Goal: Task Accomplishment & Management: Manage account settings

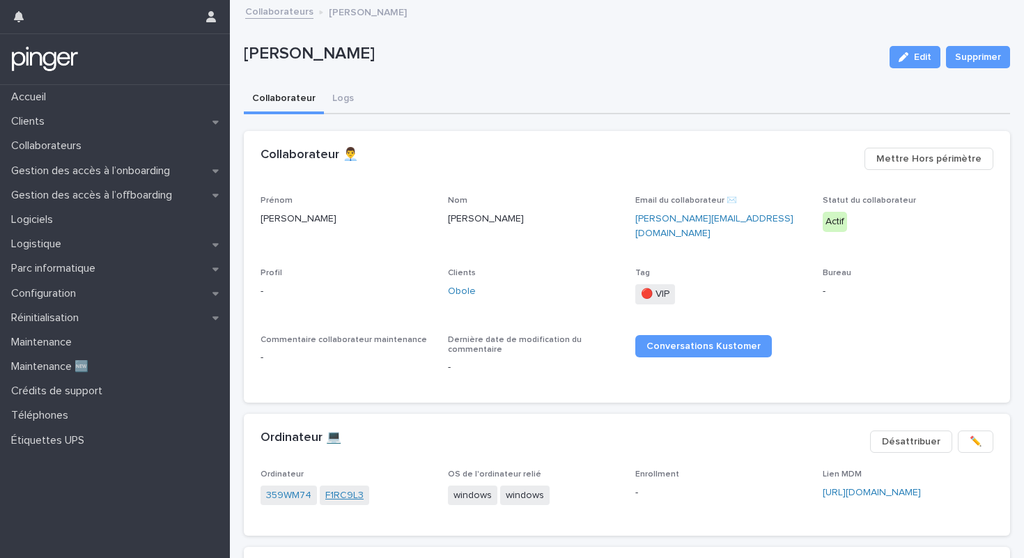
click at [338, 488] on link "F1RC9L3" at bounding box center [344, 495] width 38 height 15
click at [285, 488] on link "359WM74" at bounding box center [288, 495] width 45 height 15
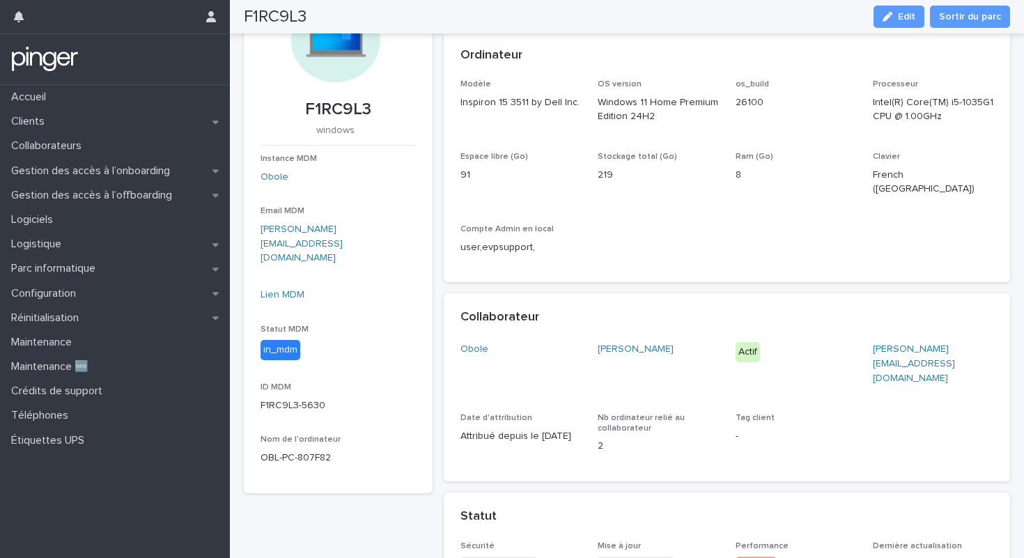
scroll to position [97, 0]
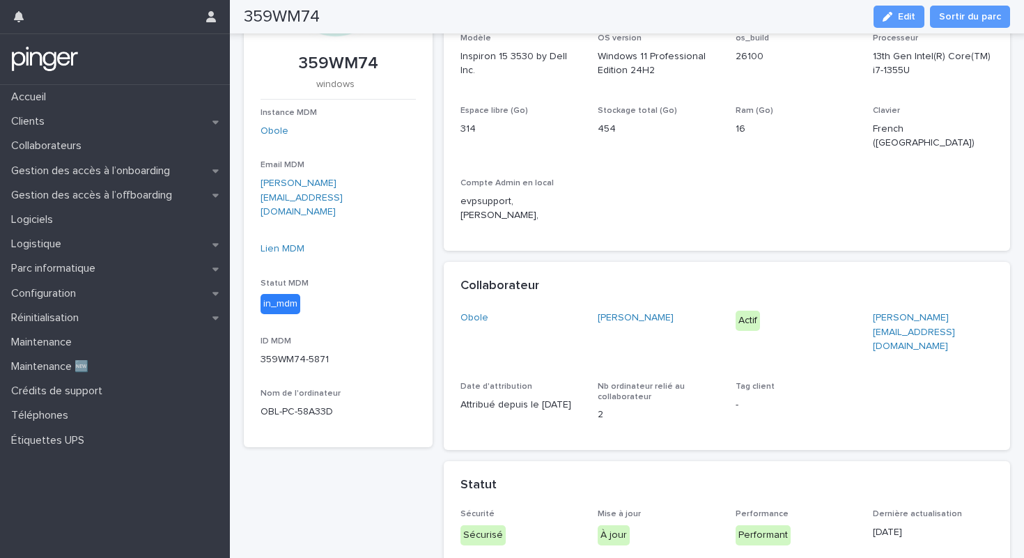
scroll to position [99, 0]
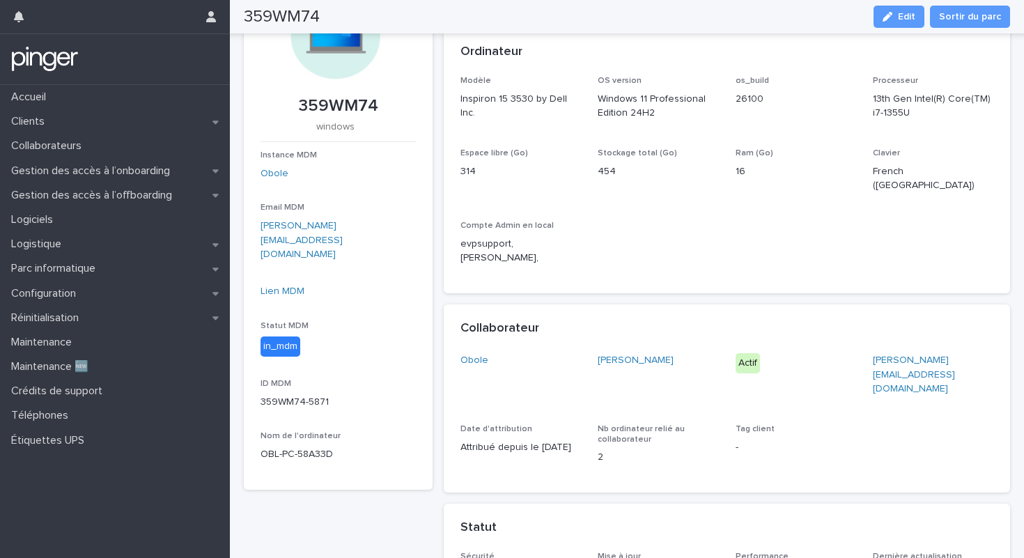
click at [341, 104] on p "359WM74" at bounding box center [338, 106] width 155 height 20
copy p "359WM74"
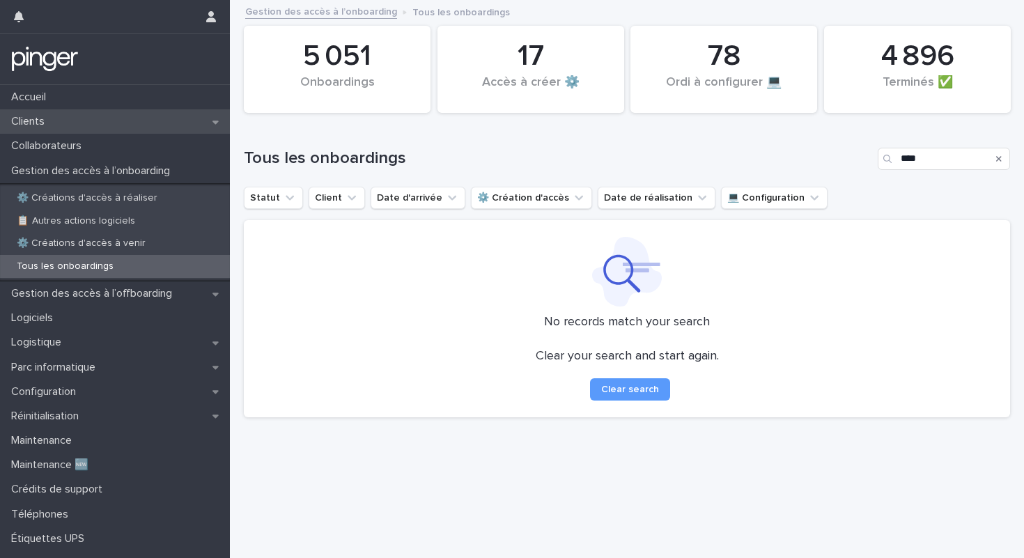
click at [66, 121] on div "Clients" at bounding box center [115, 121] width 230 height 24
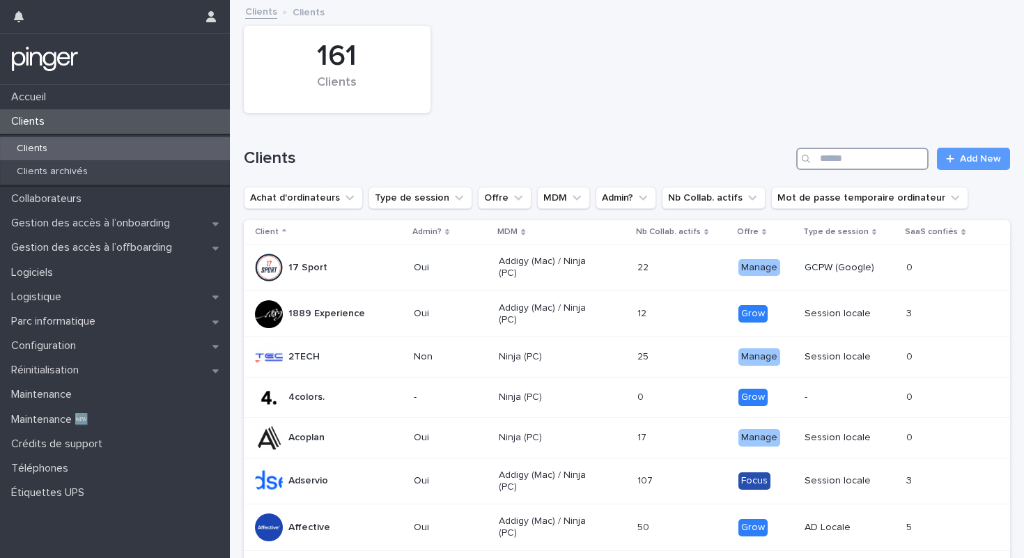
click at [885, 162] on input "Search" at bounding box center [862, 159] width 132 height 22
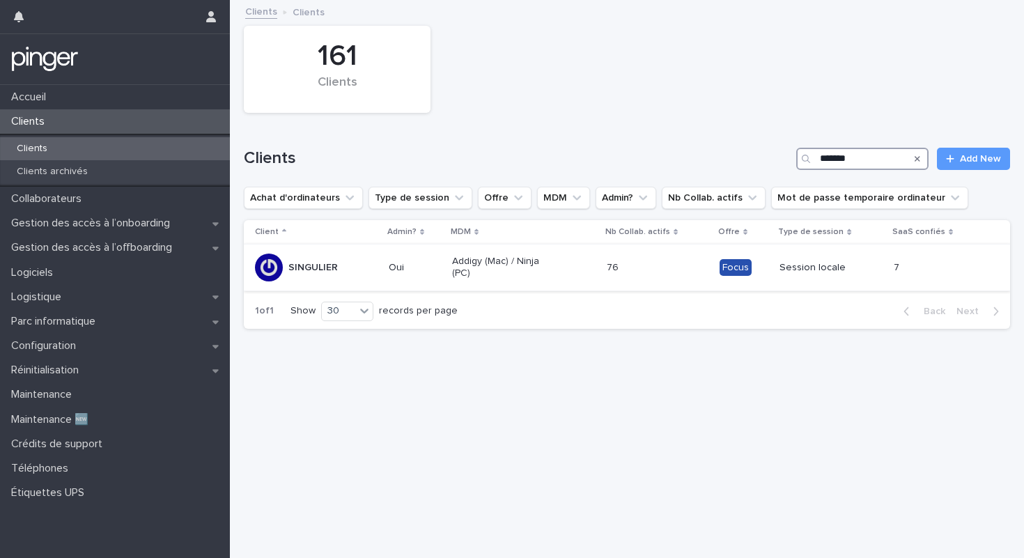
type input "*******"
click at [520, 260] on p "Addigy (Mac) / Ninja (PC)" at bounding box center [502, 268] width 100 height 24
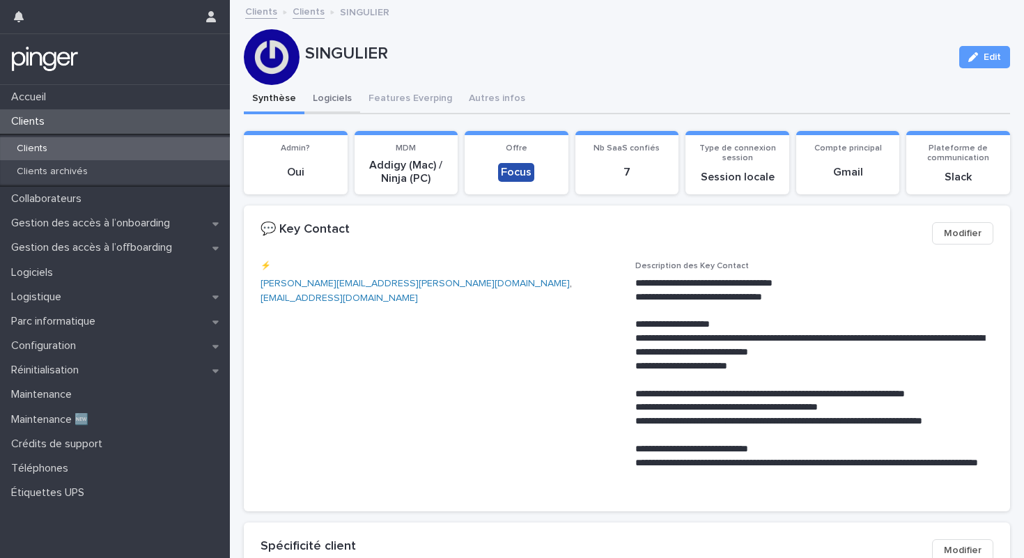
click at [320, 93] on button "Logiciels" at bounding box center [332, 99] width 56 height 29
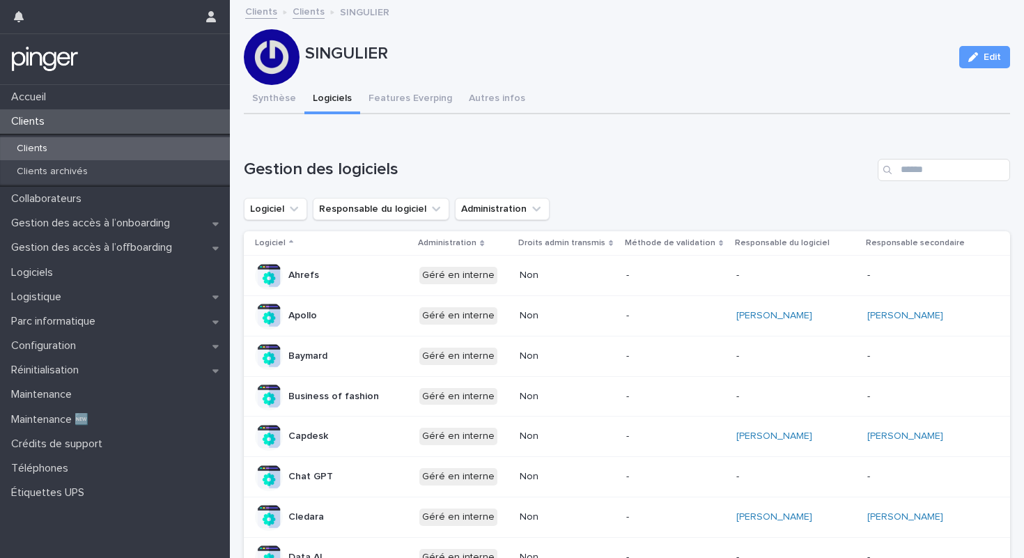
click at [981, 315] on div "[PERSON_NAME]" at bounding box center [927, 315] width 121 height 23
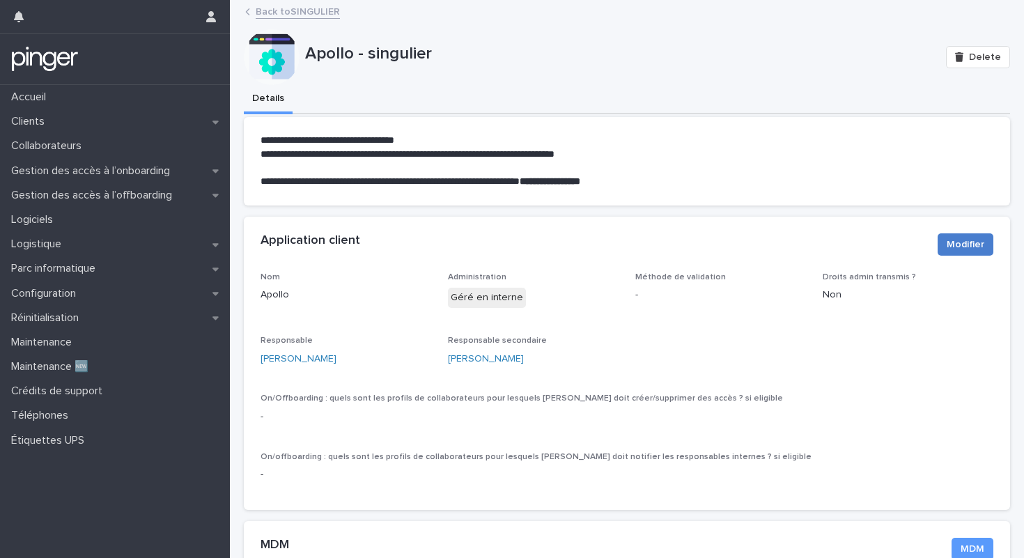
click at [964, 242] on span "Modifier" at bounding box center [966, 245] width 38 height 14
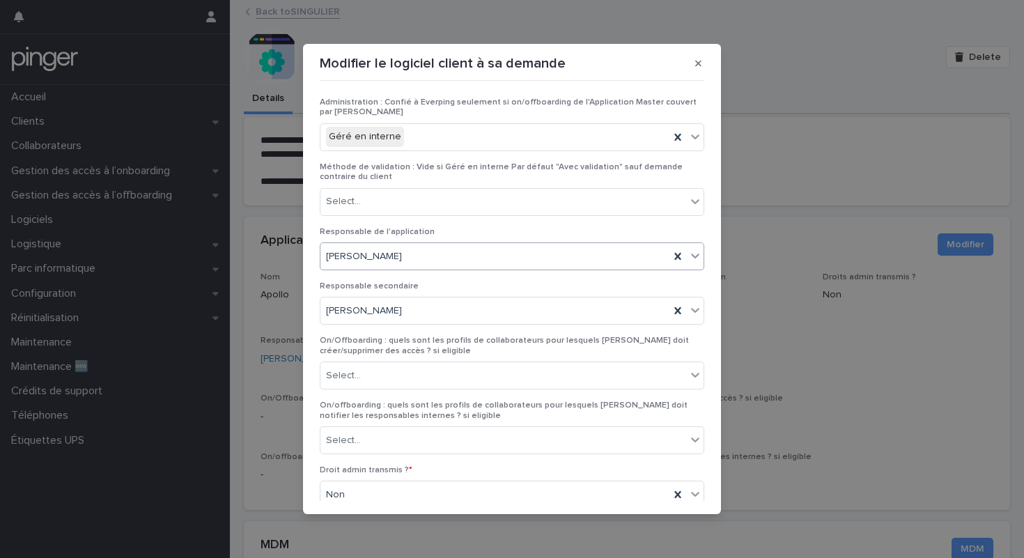
click at [548, 253] on div "[PERSON_NAME]" at bounding box center [494, 256] width 349 height 23
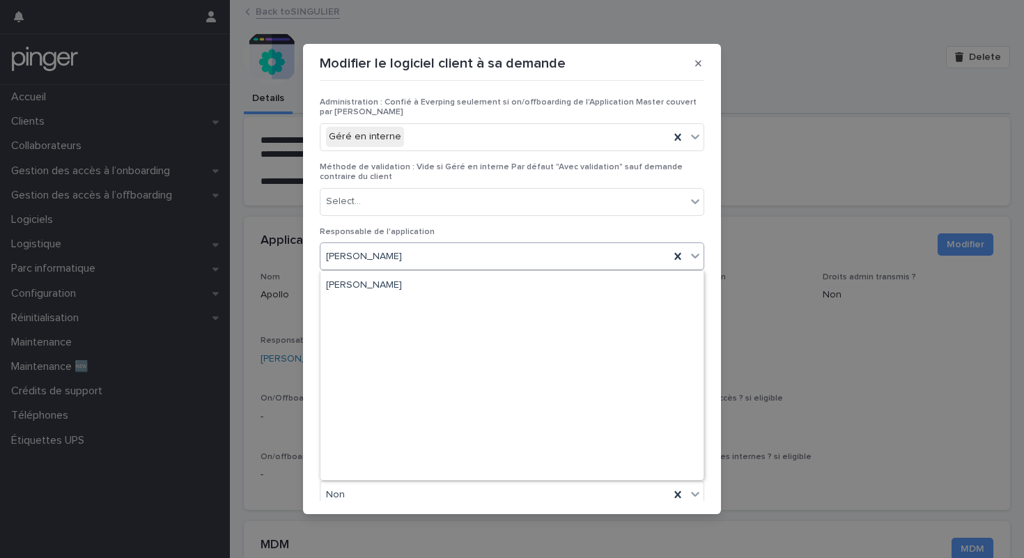
scroll to position [20280, 0]
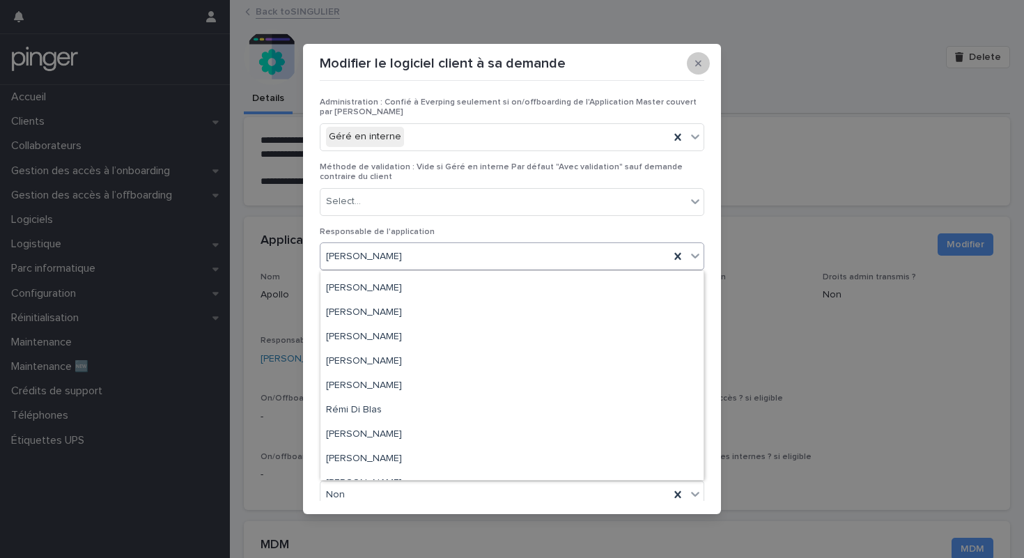
click at [693, 68] on button "button" at bounding box center [698, 63] width 23 height 22
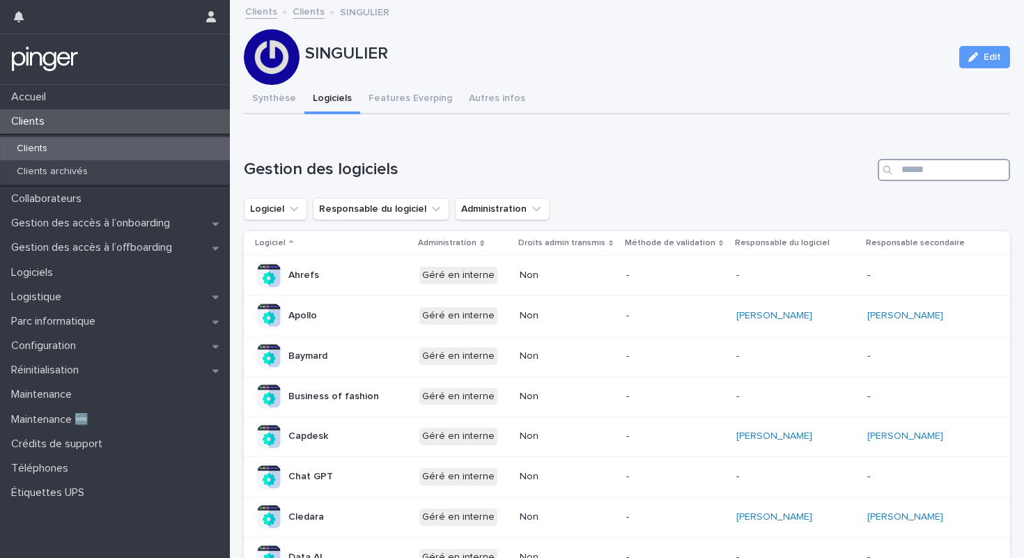
click at [929, 160] on input "Search" at bounding box center [944, 170] width 132 height 22
type input "*****"
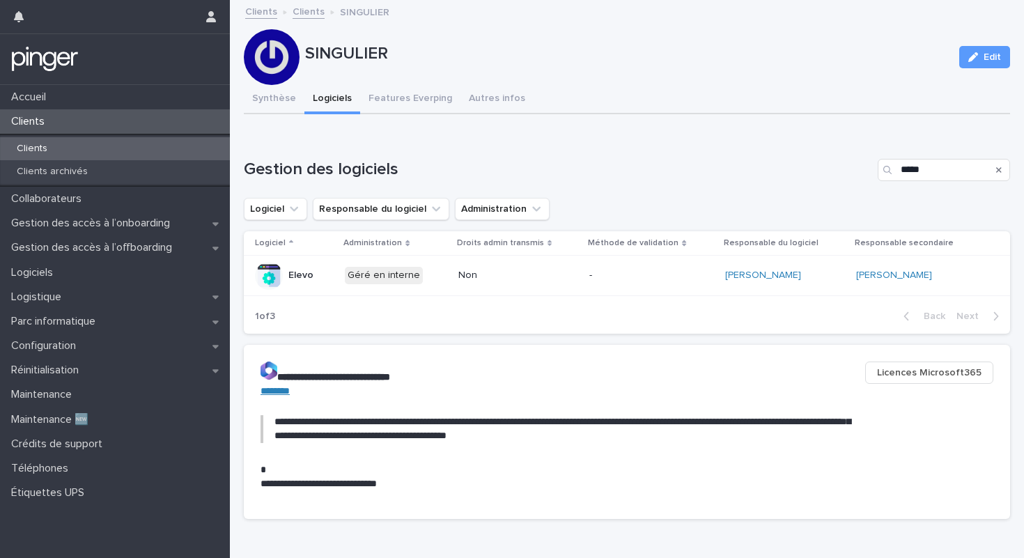
click at [684, 267] on div "-" at bounding box center [651, 275] width 125 height 23
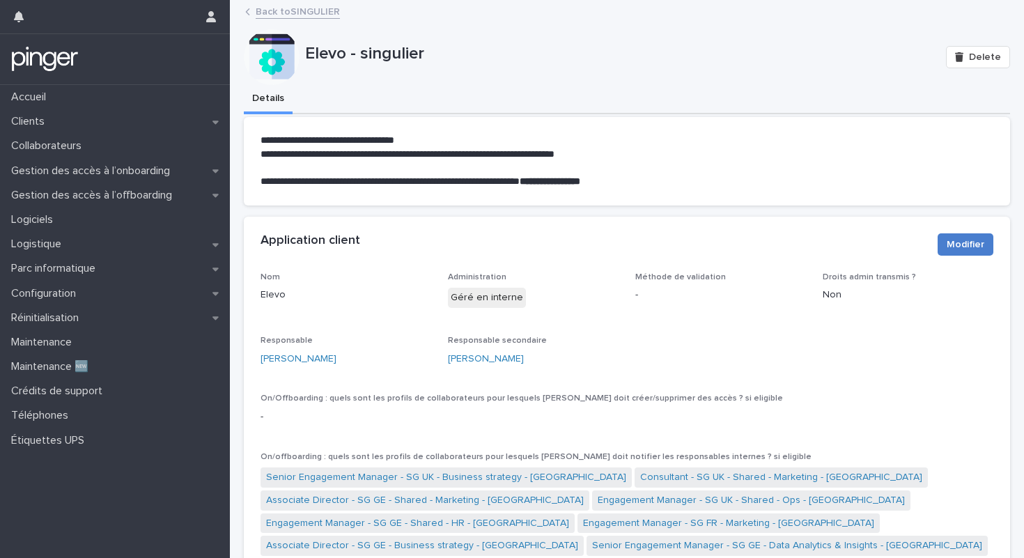
click at [966, 240] on span "Modifier" at bounding box center [966, 245] width 38 height 14
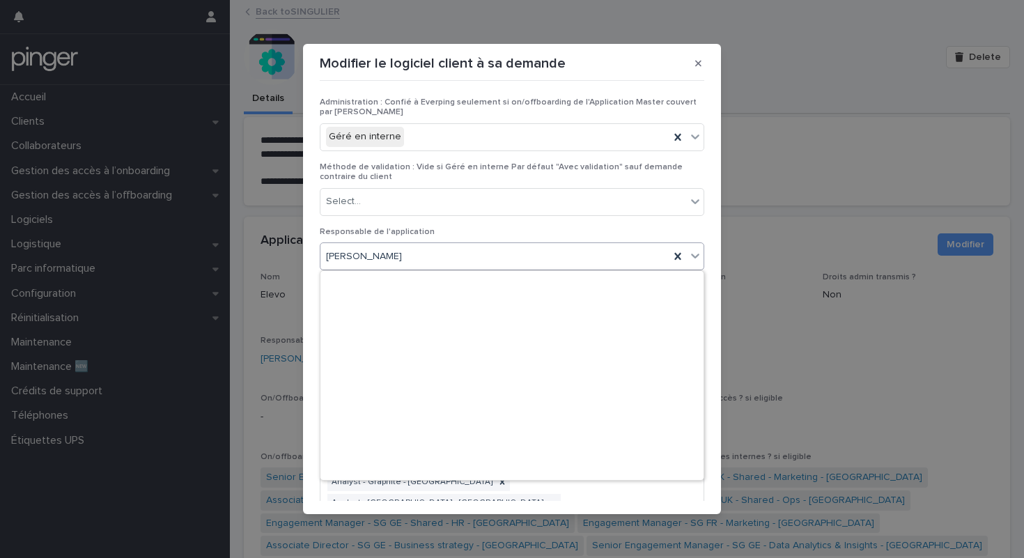
click at [460, 254] on div "[PERSON_NAME]" at bounding box center [494, 256] width 349 height 23
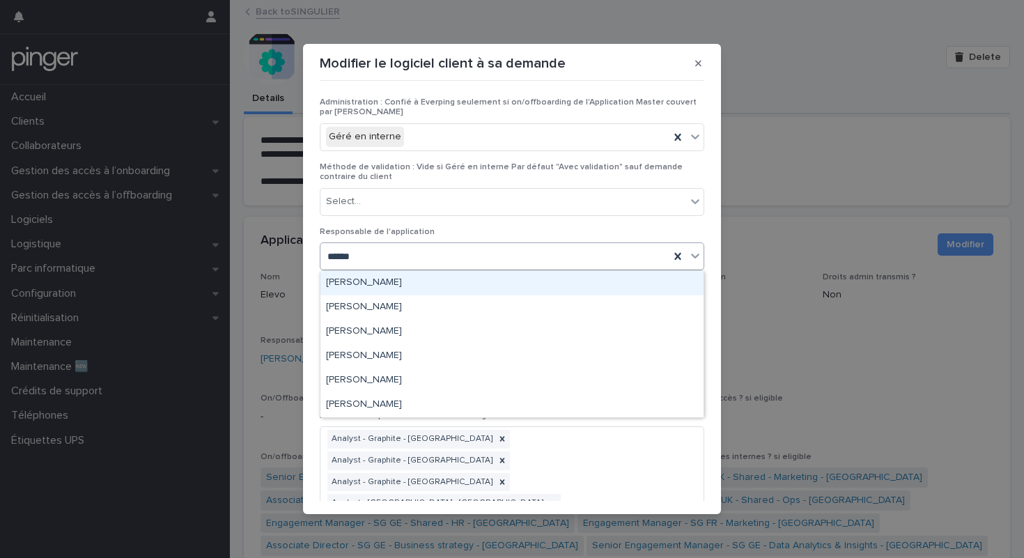
type input "*******"
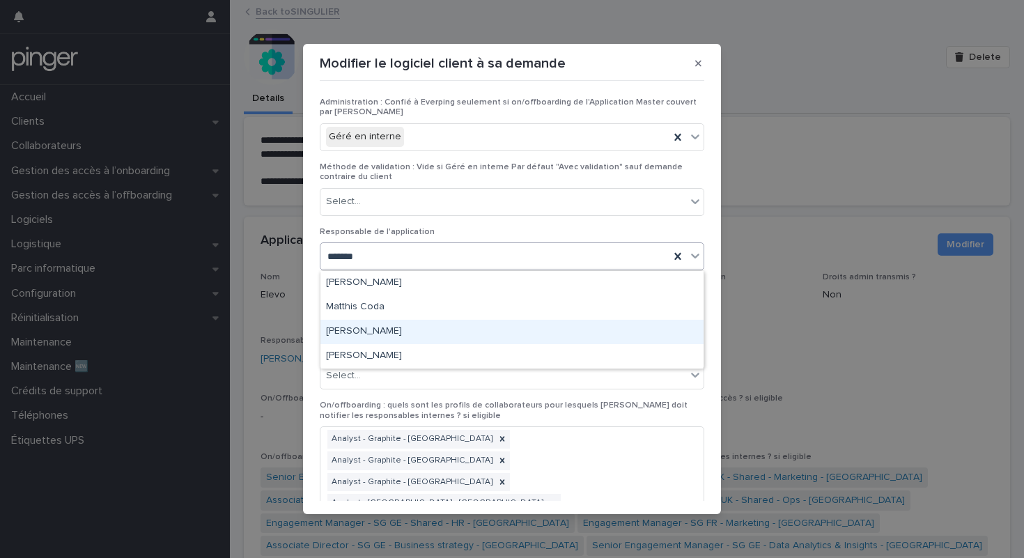
click at [382, 327] on div "[PERSON_NAME]" at bounding box center [511, 332] width 383 height 24
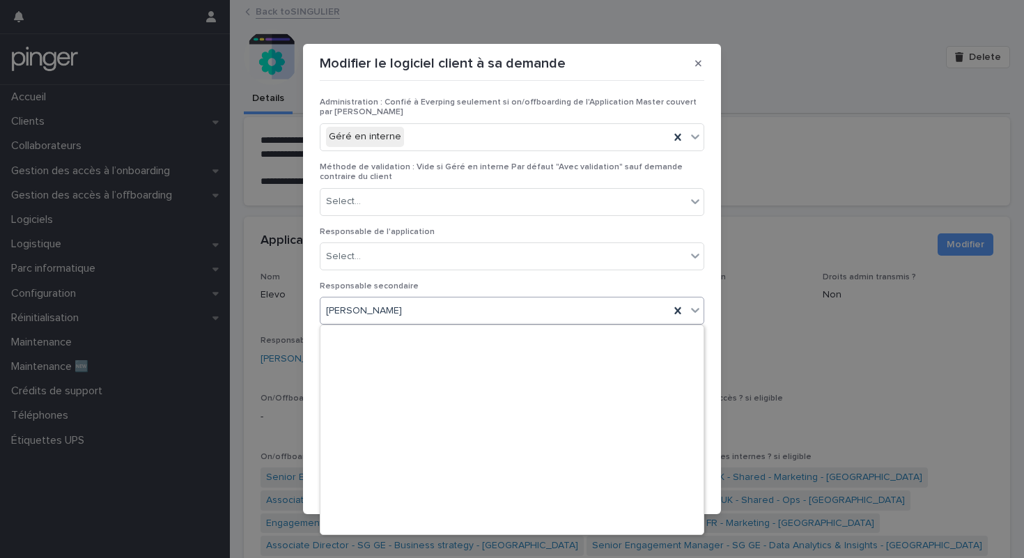
click at [427, 309] on div "[PERSON_NAME]" at bounding box center [494, 311] width 349 height 23
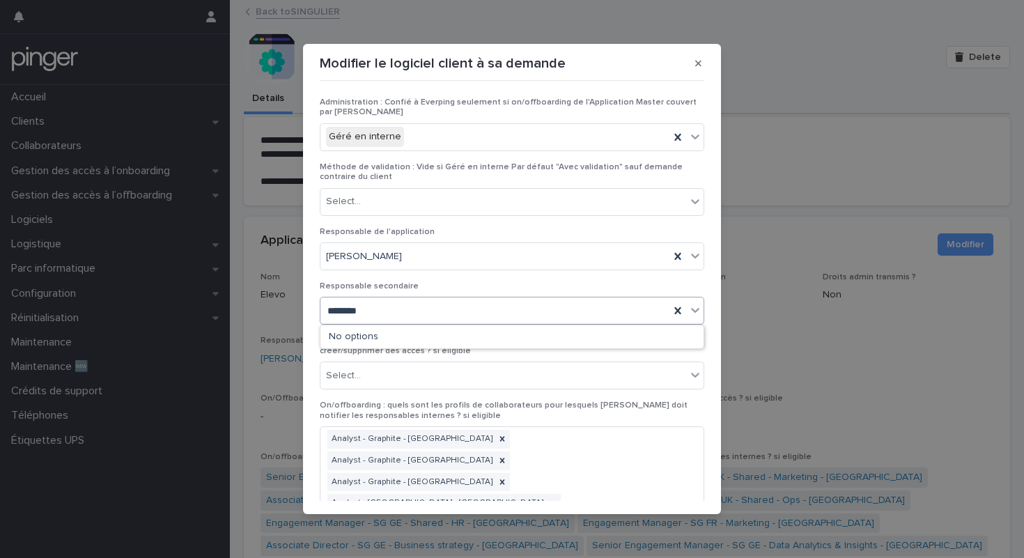
type input "*********"
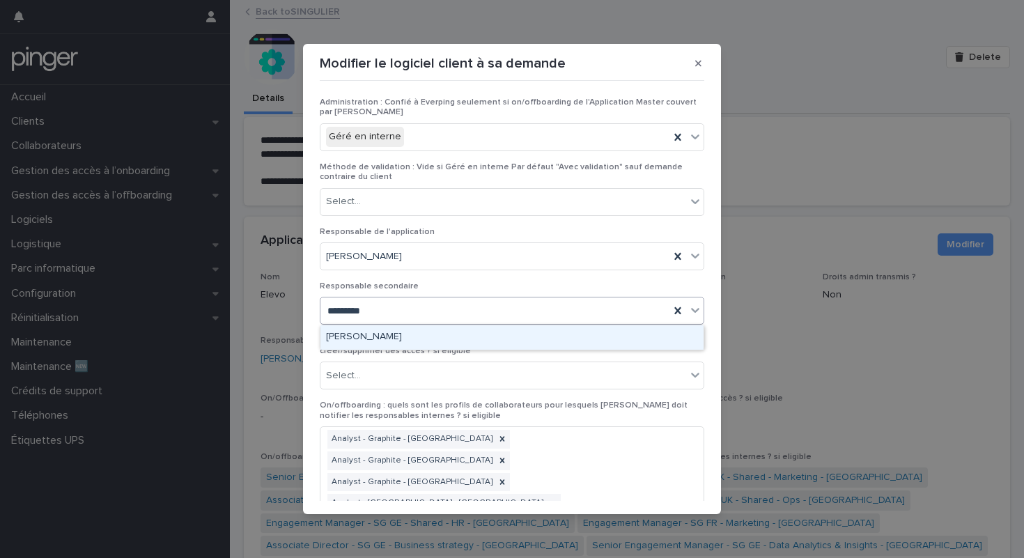
click at [401, 332] on div "[PERSON_NAME]" at bounding box center [511, 337] width 383 height 24
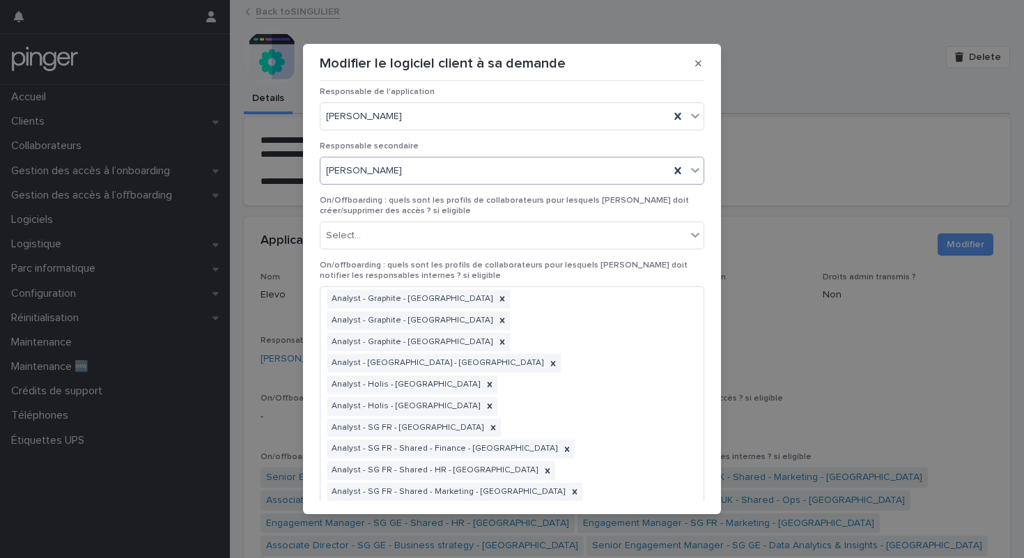
scroll to position [12, 0]
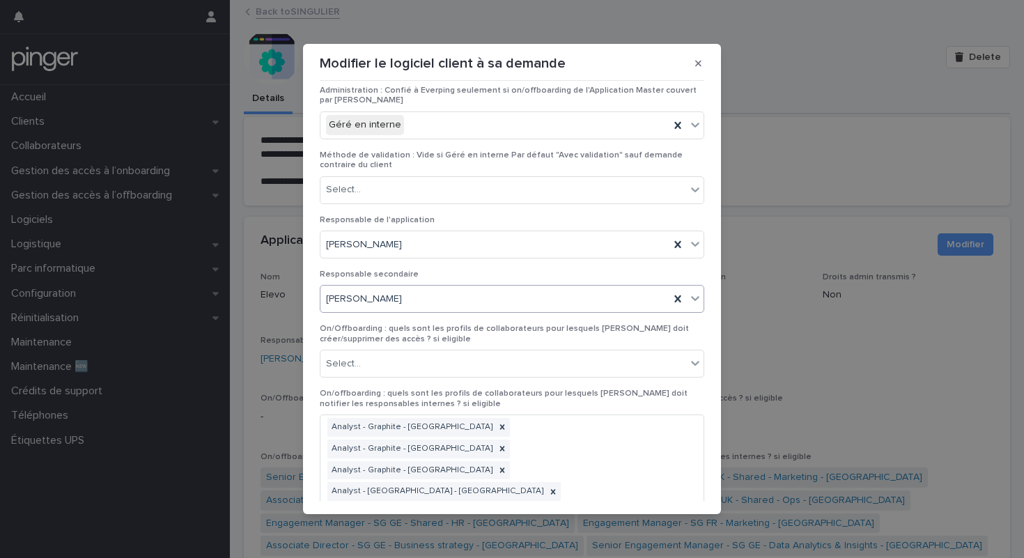
click at [781, 123] on div "Modifier le logiciel client à sa demande Administration : Confié à Everping seu…" at bounding box center [512, 279] width 1024 height 558
click at [691, 66] on button "button" at bounding box center [698, 63] width 23 height 22
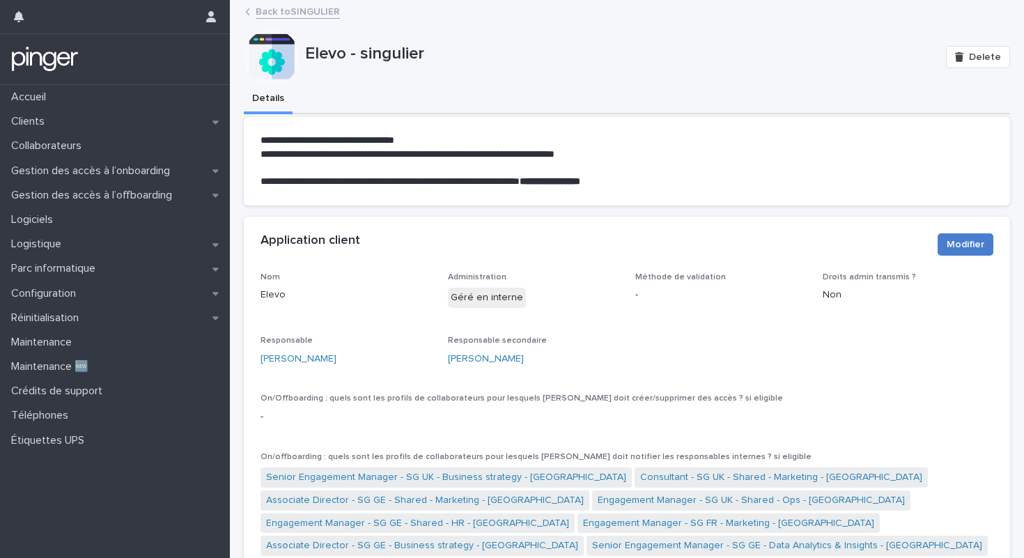
click at [959, 249] on span "Modifier" at bounding box center [966, 245] width 38 height 14
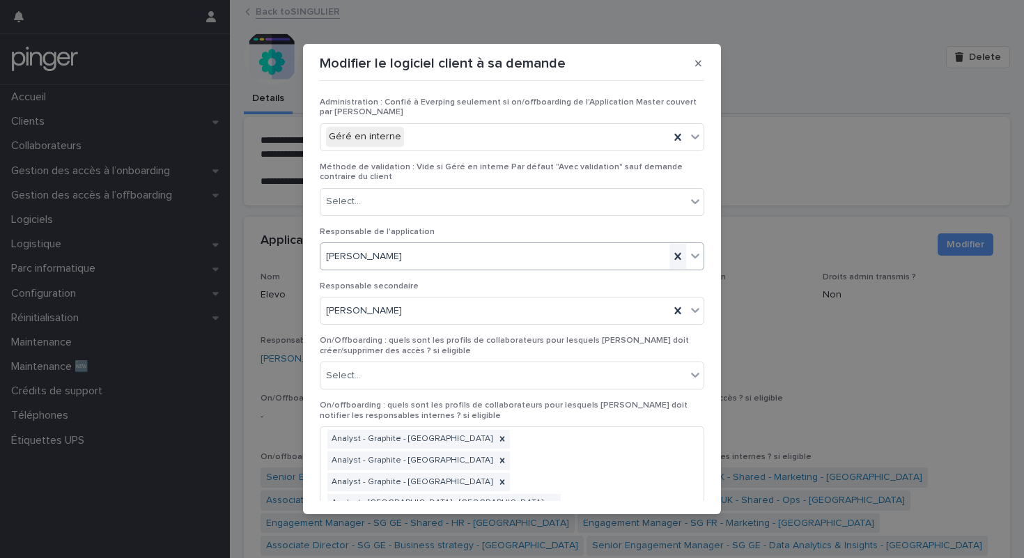
click at [678, 261] on icon at bounding box center [678, 256] width 14 height 14
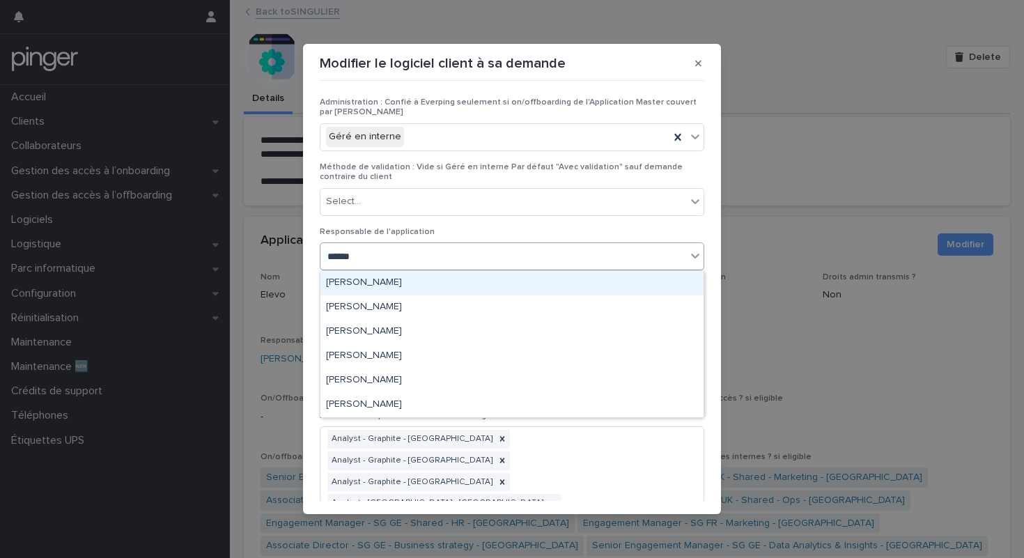
type input "*******"
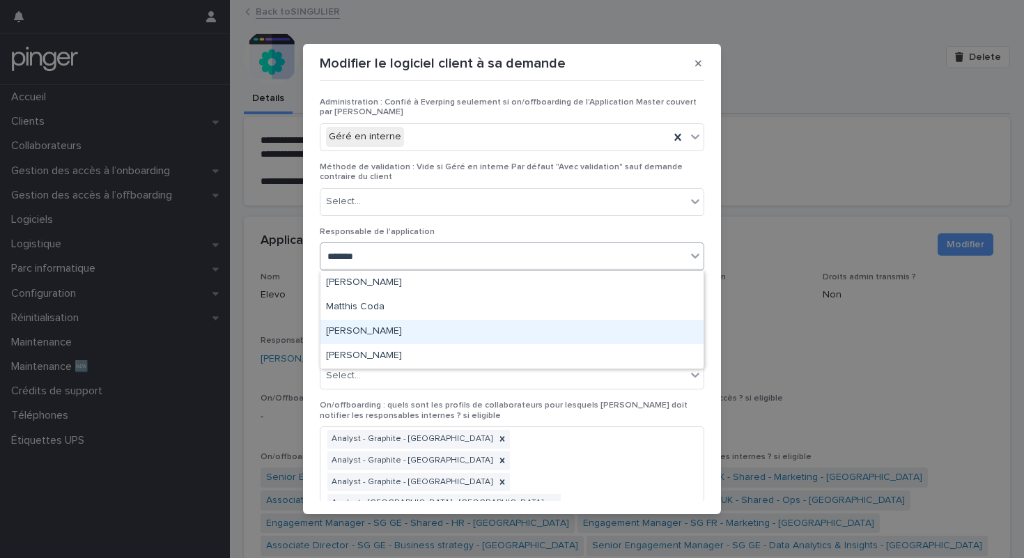
click at [458, 325] on div "[PERSON_NAME]" at bounding box center [511, 332] width 383 height 24
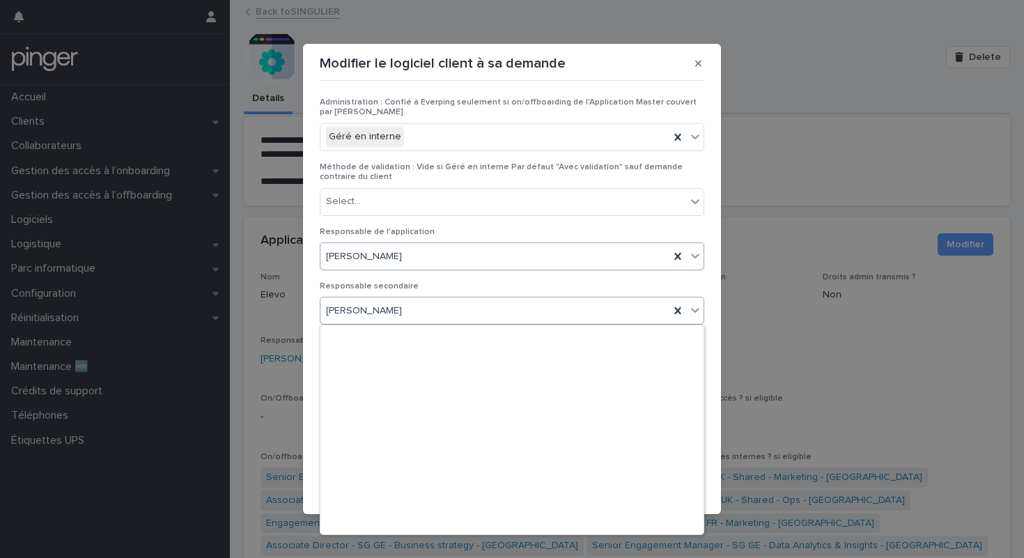
click at [532, 299] on div "[PERSON_NAME]" at bounding box center [512, 311] width 385 height 28
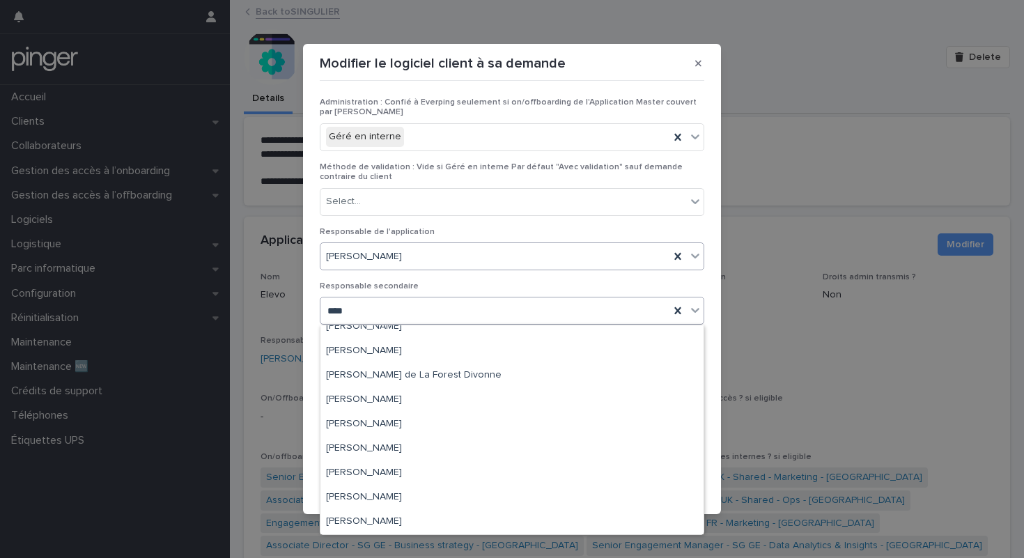
scroll to position [0, 0]
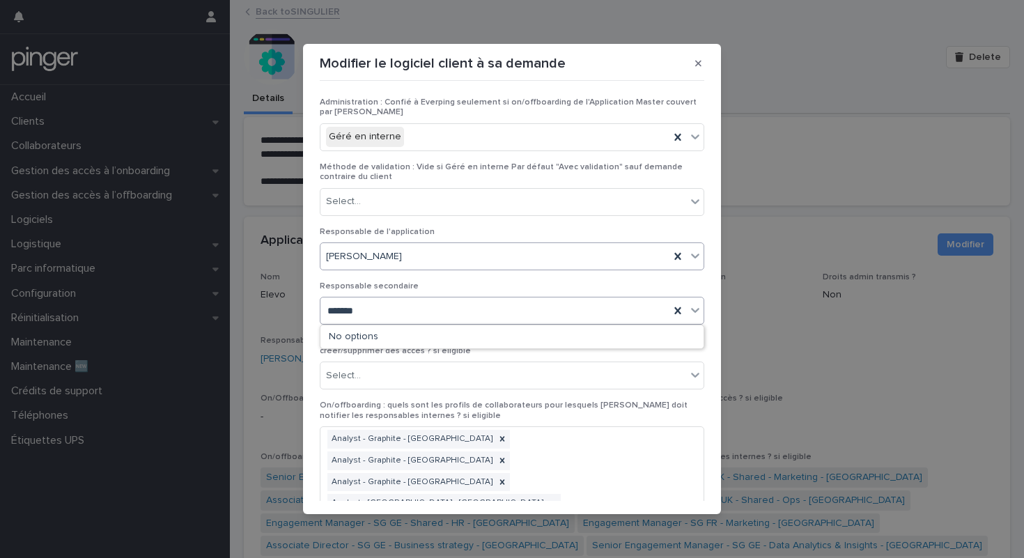
type input "********"
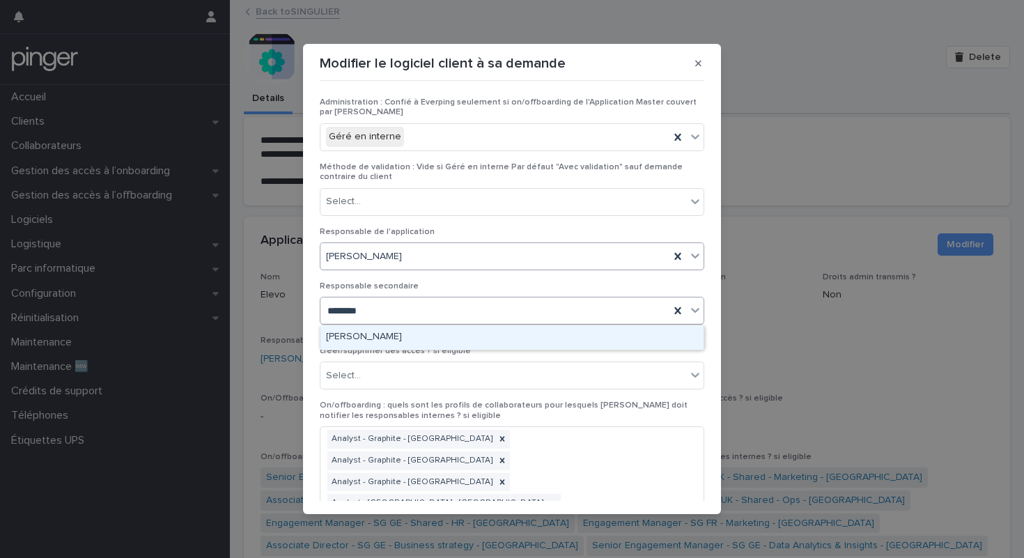
click at [431, 335] on div "[PERSON_NAME]" at bounding box center [511, 337] width 383 height 24
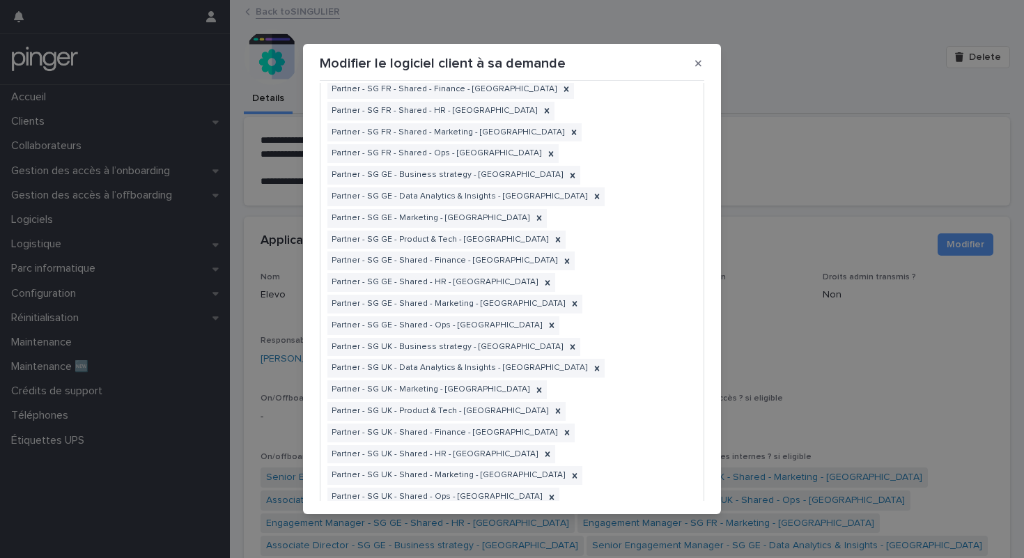
scroll to position [4052, 0]
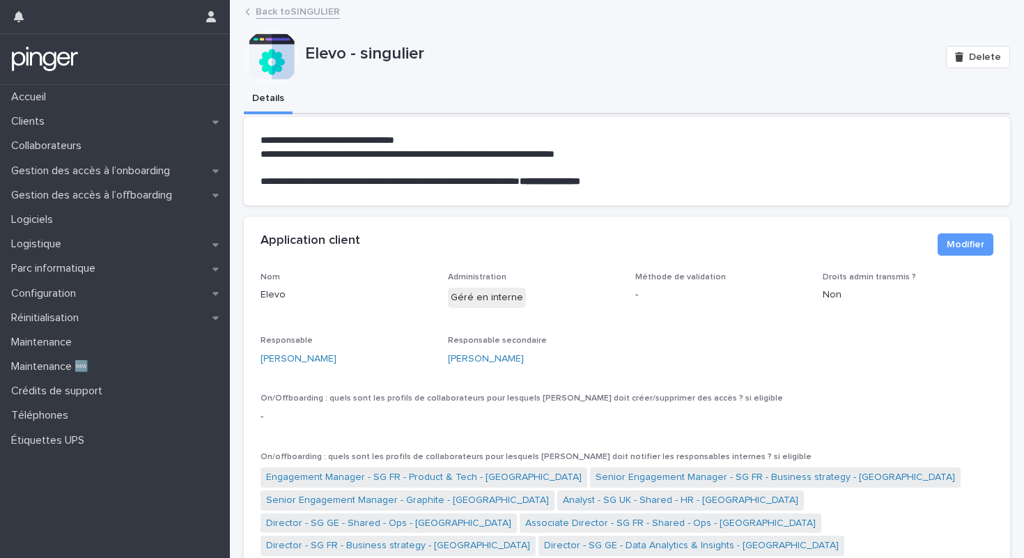
click at [267, 15] on link "Back to SINGULIER" at bounding box center [298, 11] width 84 height 16
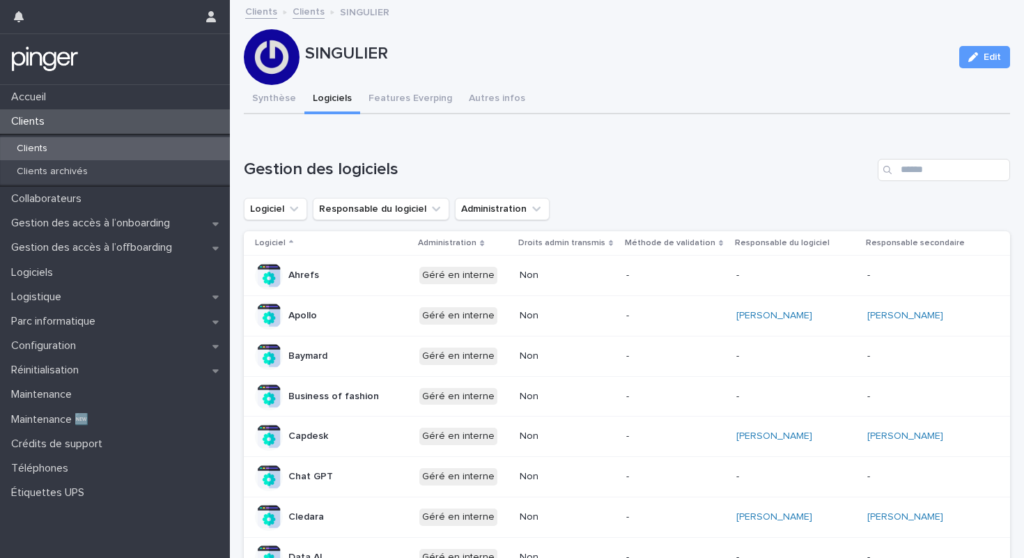
click at [267, 8] on link "Clients" at bounding box center [261, 11] width 32 height 16
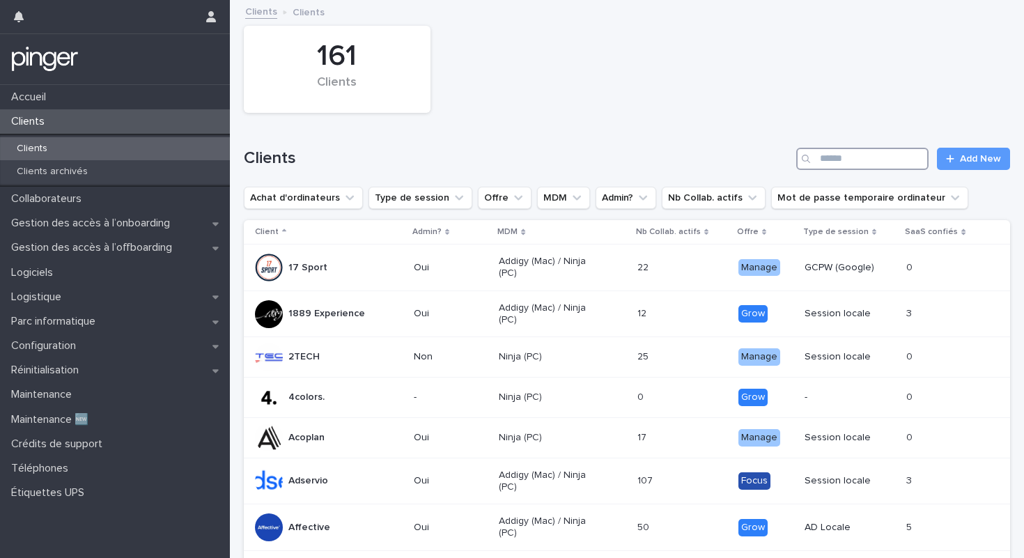
click at [829, 168] on input "Search" at bounding box center [862, 159] width 132 height 22
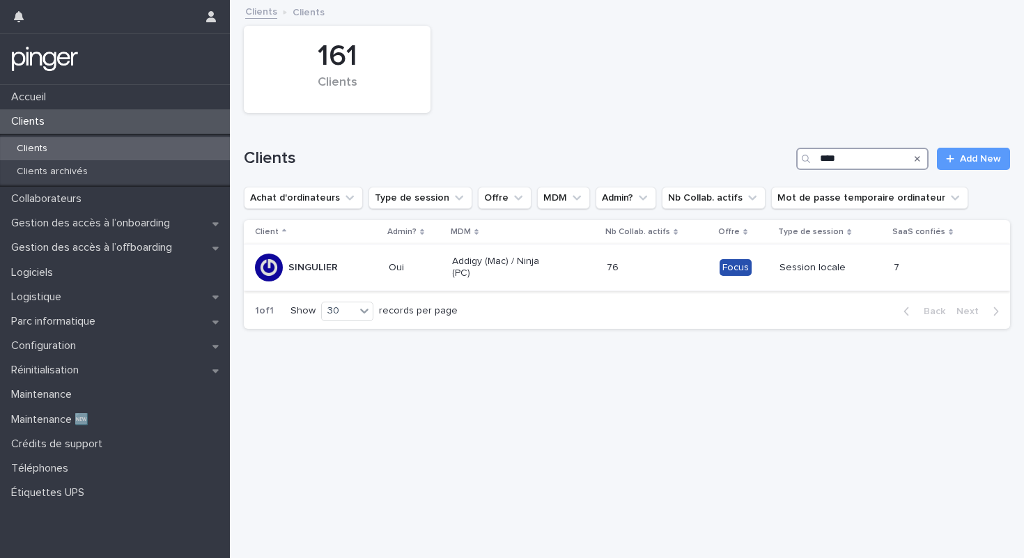
type input "****"
click at [614, 270] on td "76 76" at bounding box center [657, 268] width 113 height 47
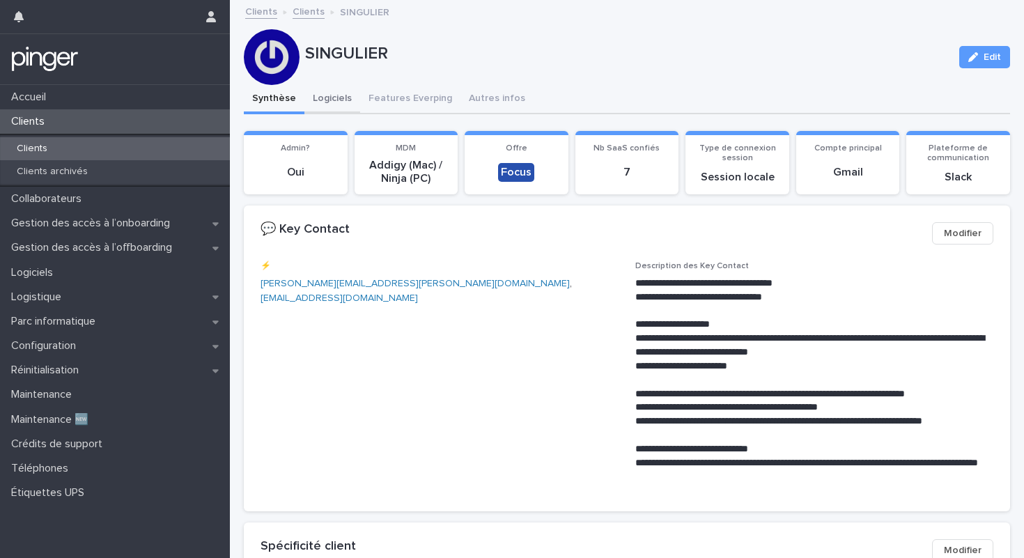
click at [339, 104] on button "Logiciels" at bounding box center [332, 99] width 56 height 29
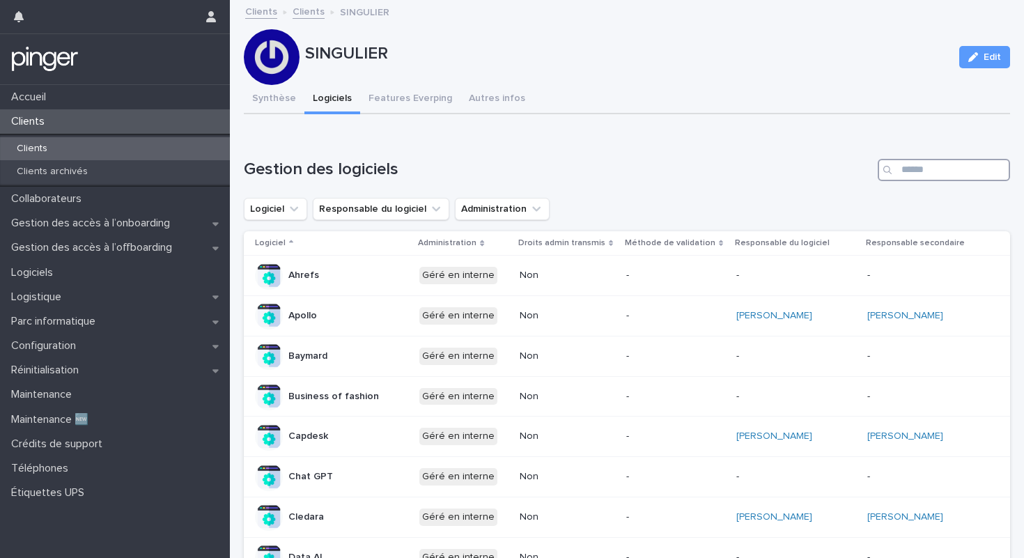
click at [963, 178] on input "Search" at bounding box center [944, 170] width 132 height 22
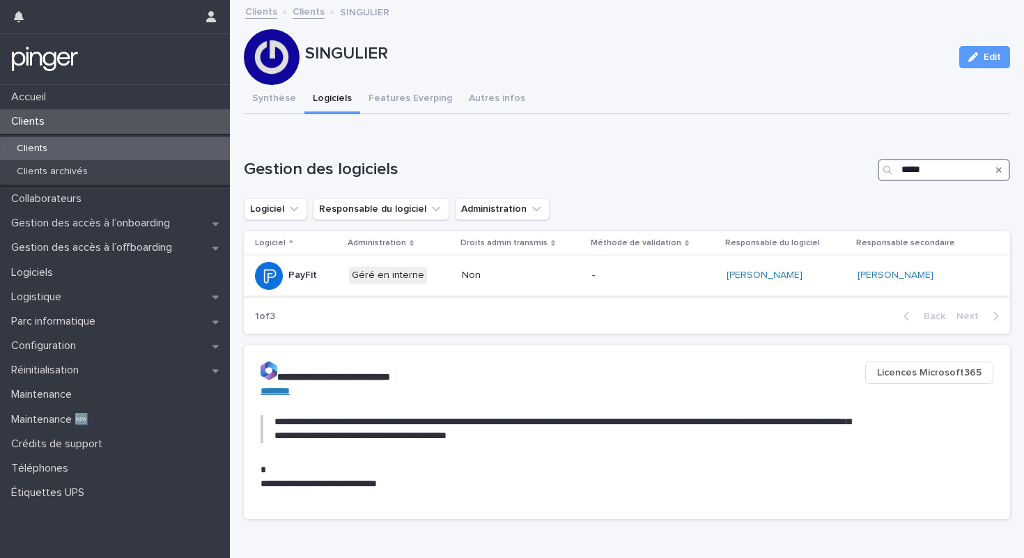
type input "*****"
click at [581, 270] on div "Non" at bounding box center [521, 275] width 119 height 23
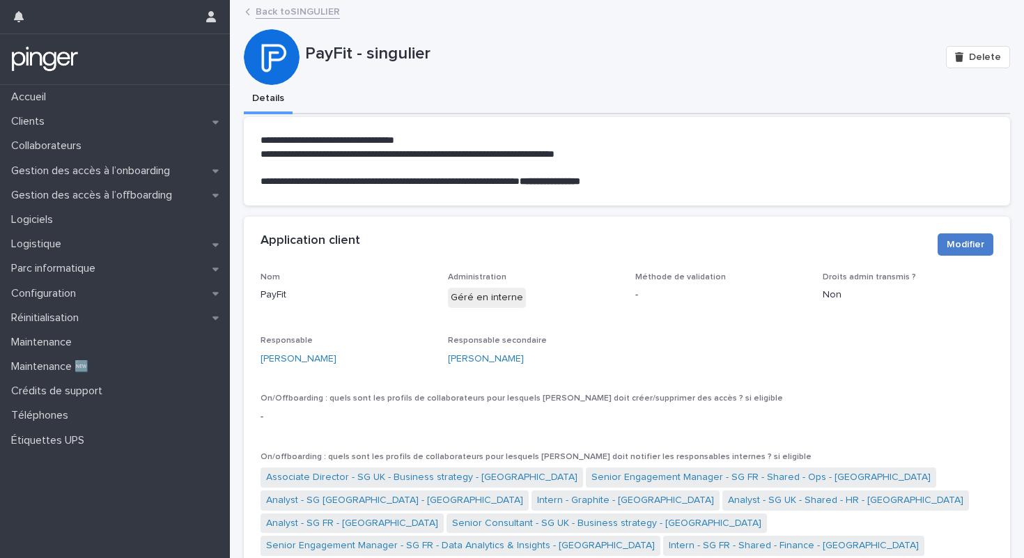
click at [952, 247] on span "Modifier" at bounding box center [966, 245] width 38 height 14
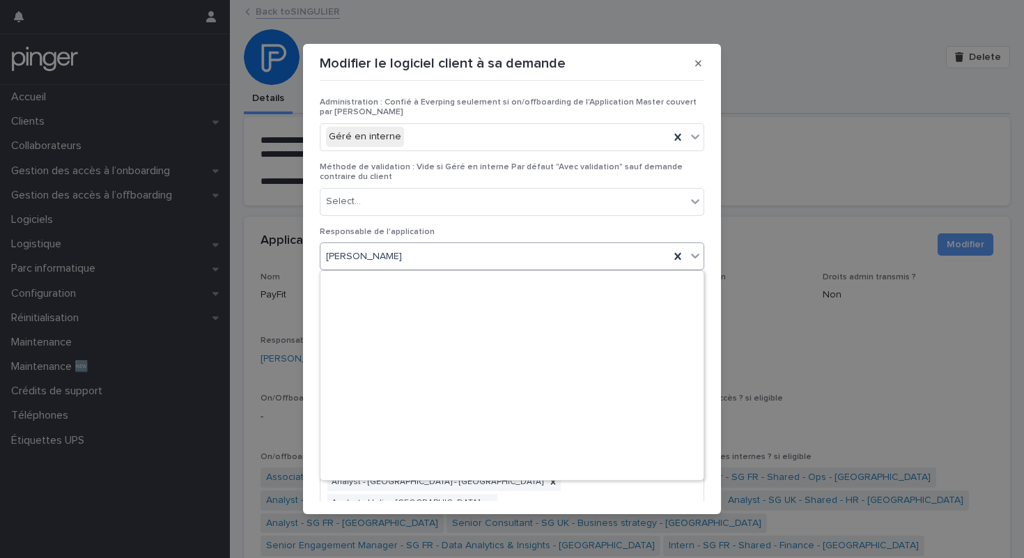
click at [524, 254] on div "[PERSON_NAME]" at bounding box center [494, 256] width 349 height 23
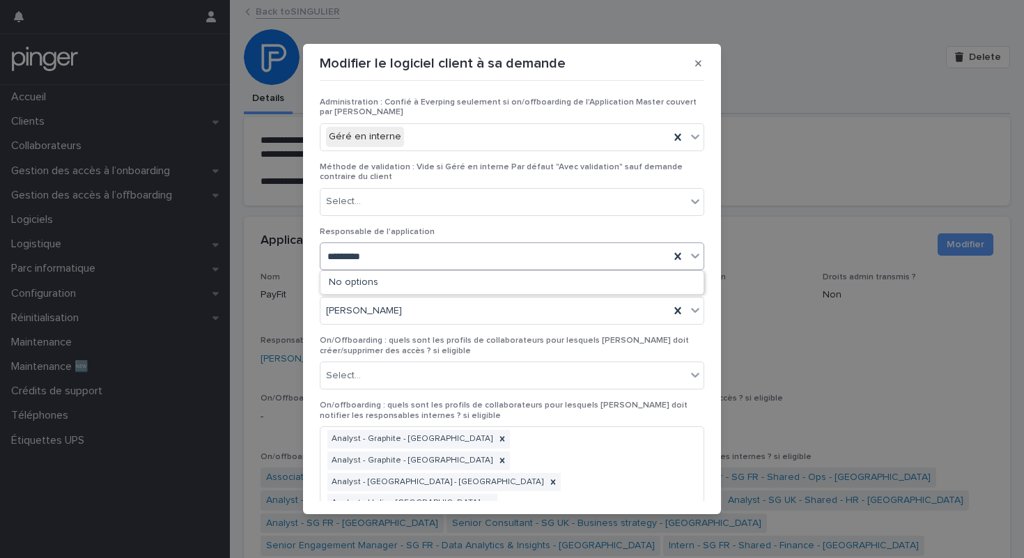
type input "**********"
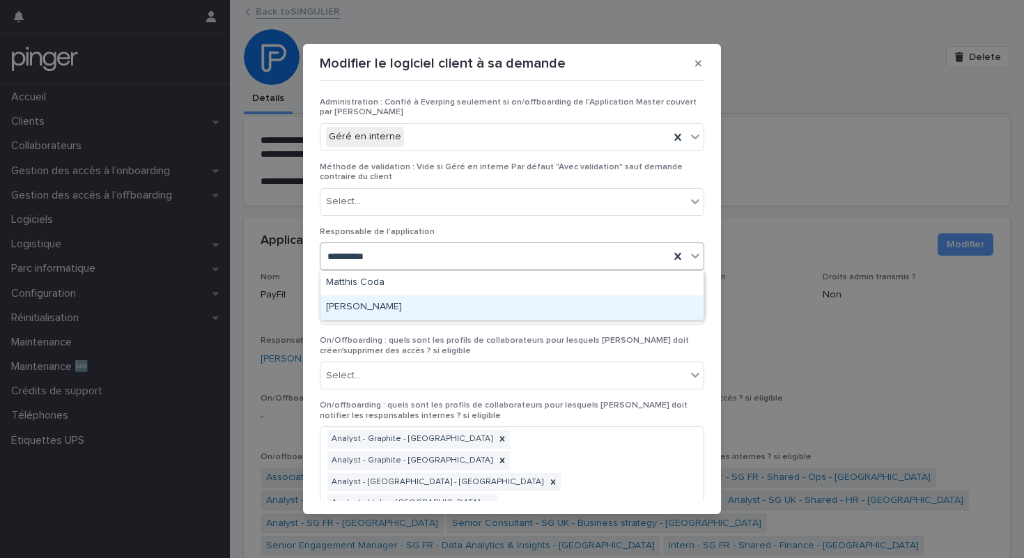
click at [379, 309] on div "[PERSON_NAME]" at bounding box center [511, 307] width 383 height 24
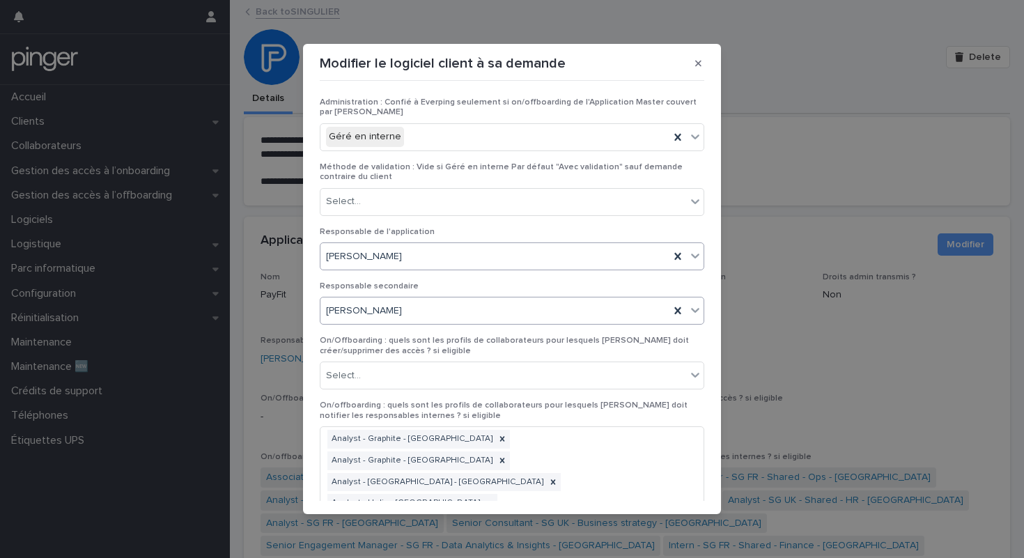
click at [386, 309] on div "[PERSON_NAME]" at bounding box center [494, 311] width 349 height 23
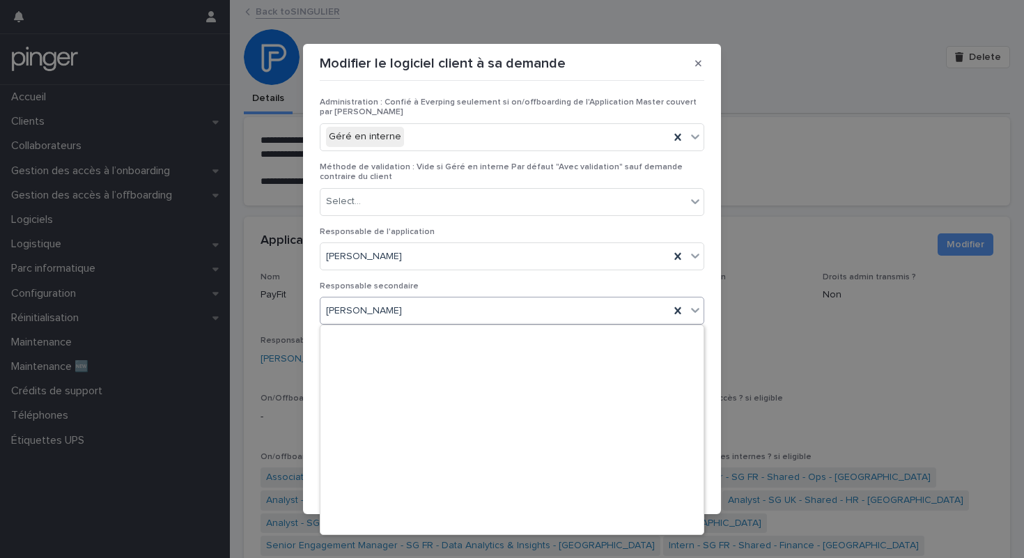
scroll to position [7412, 0]
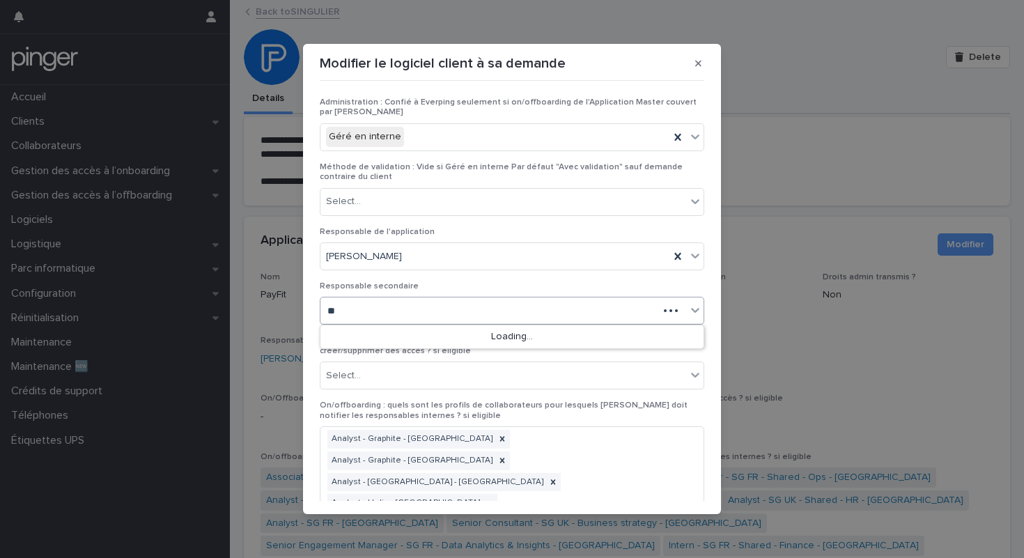
type input "*"
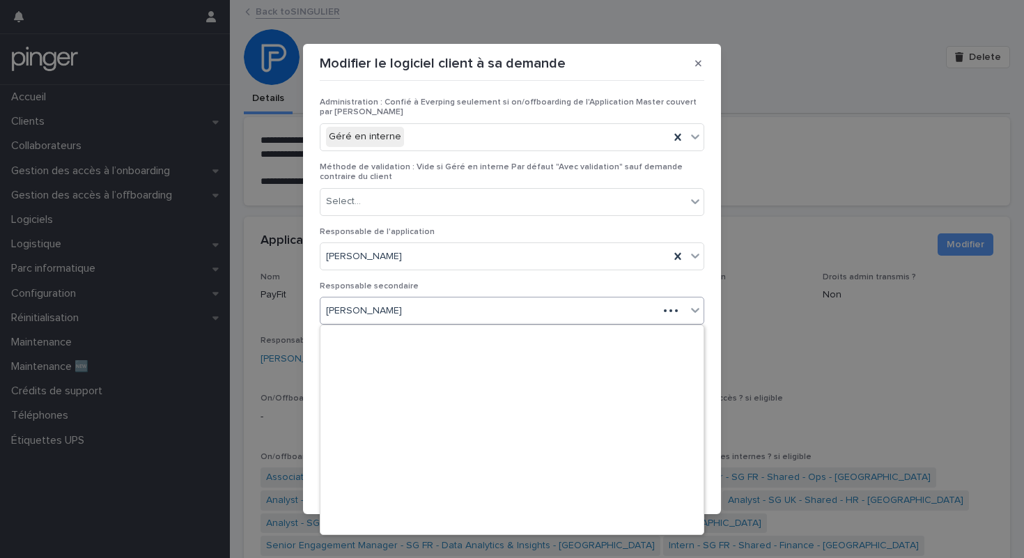
type input "*"
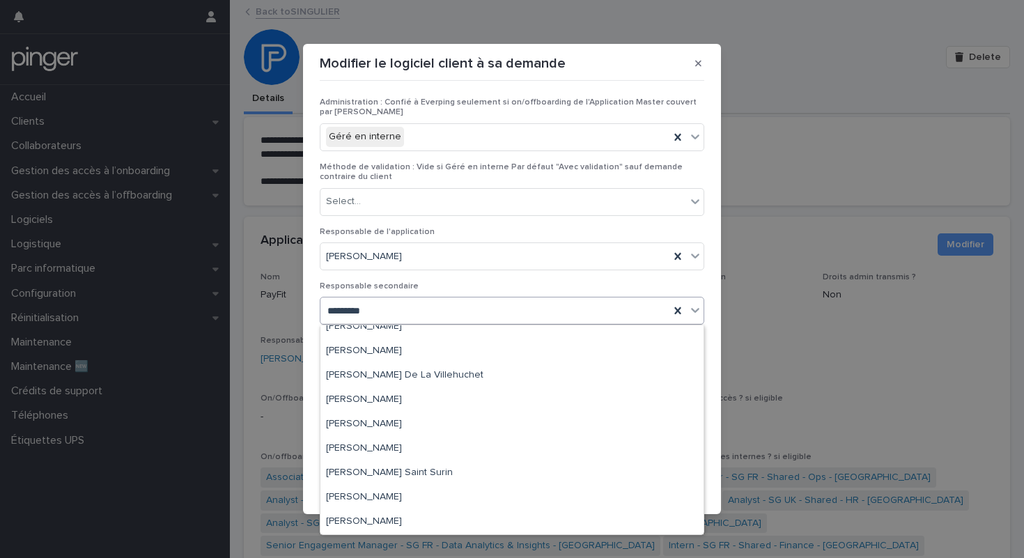
type input "**********"
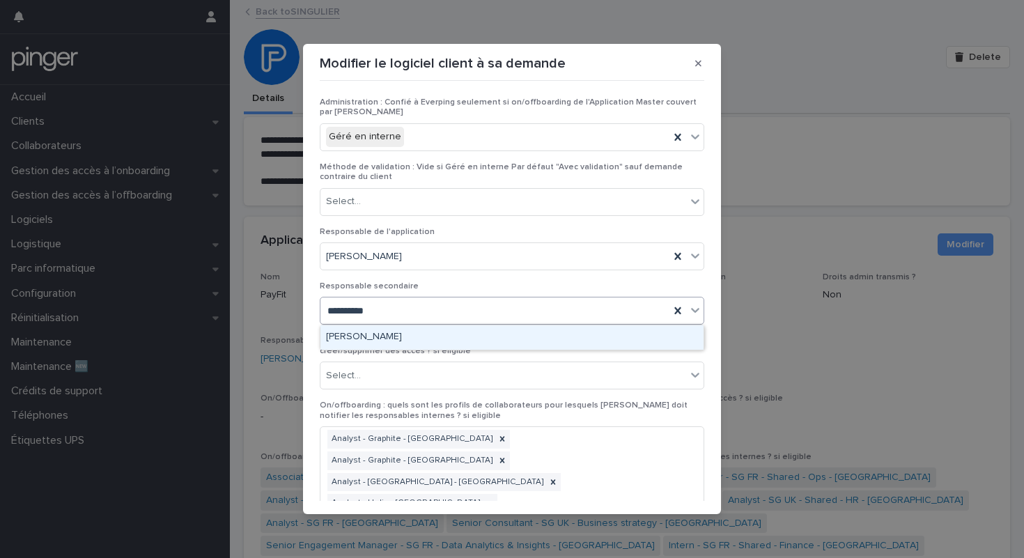
click at [356, 335] on div "[PERSON_NAME]" at bounding box center [511, 337] width 383 height 24
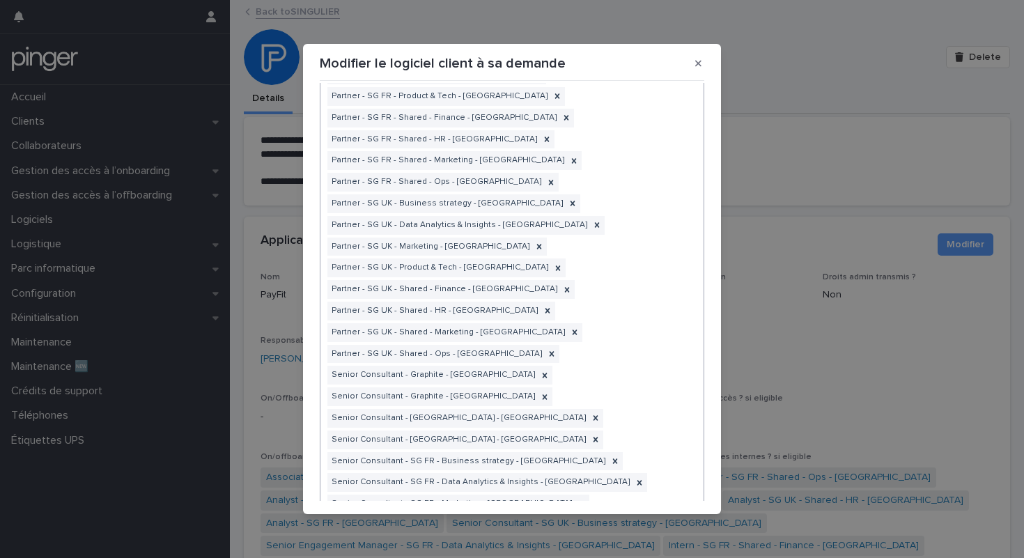
scroll to position [2851, 0]
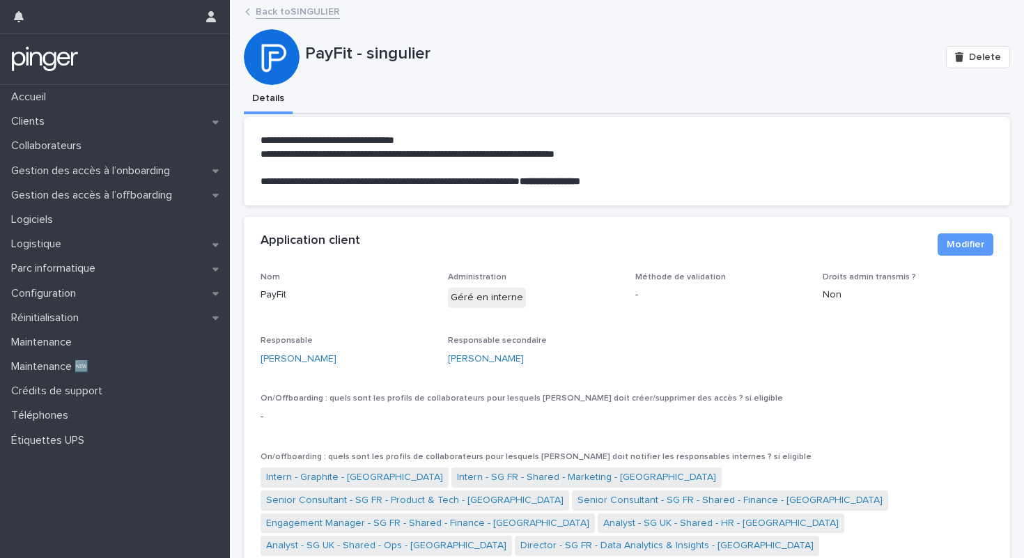
click at [272, 8] on link "Back to SINGULIER" at bounding box center [298, 11] width 84 height 16
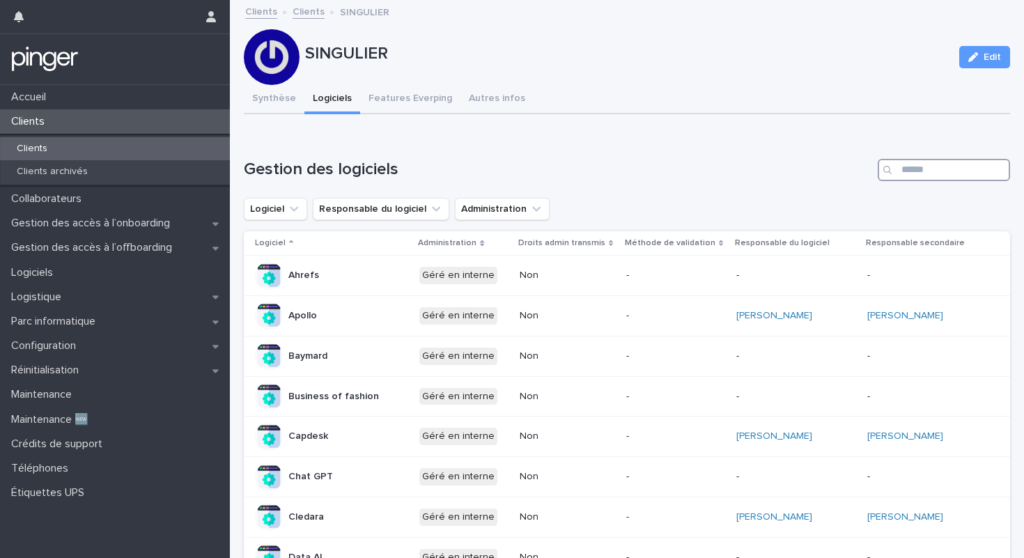
click at [928, 171] on input "Search" at bounding box center [944, 170] width 132 height 22
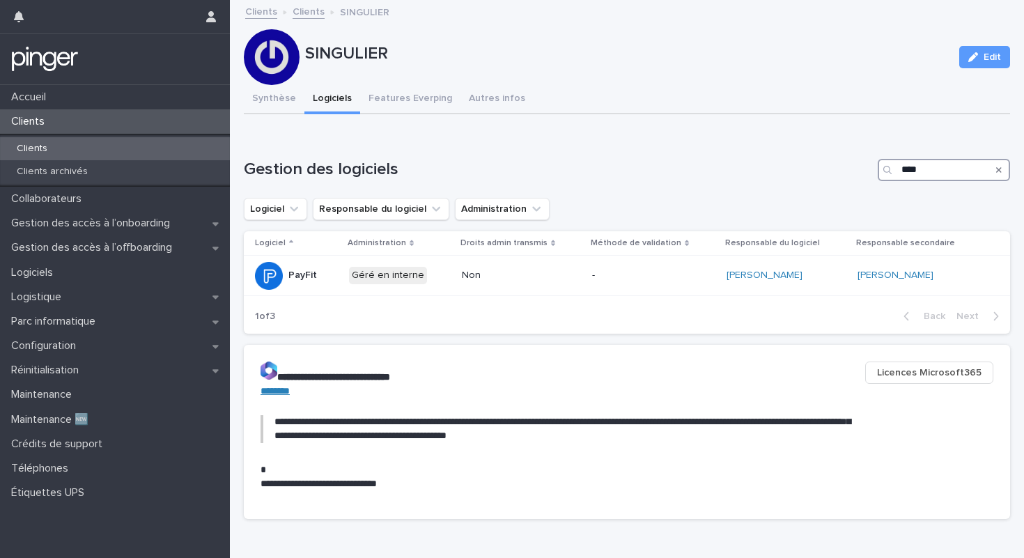
click at [956, 168] on input "****" at bounding box center [944, 170] width 132 height 22
type input "*****"
click at [653, 276] on p "-" at bounding box center [647, 276] width 116 height 12
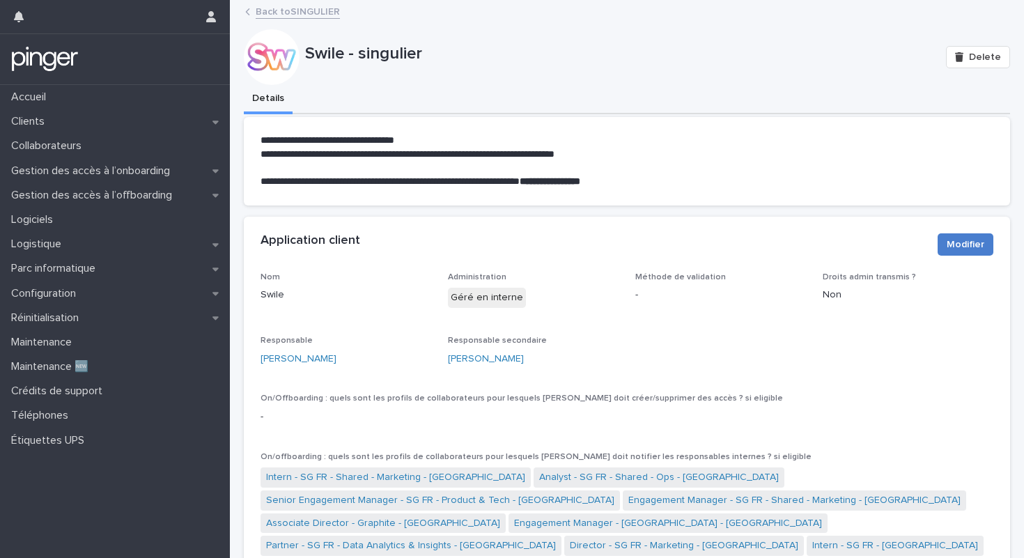
click at [969, 244] on span "Modifier" at bounding box center [966, 245] width 38 height 14
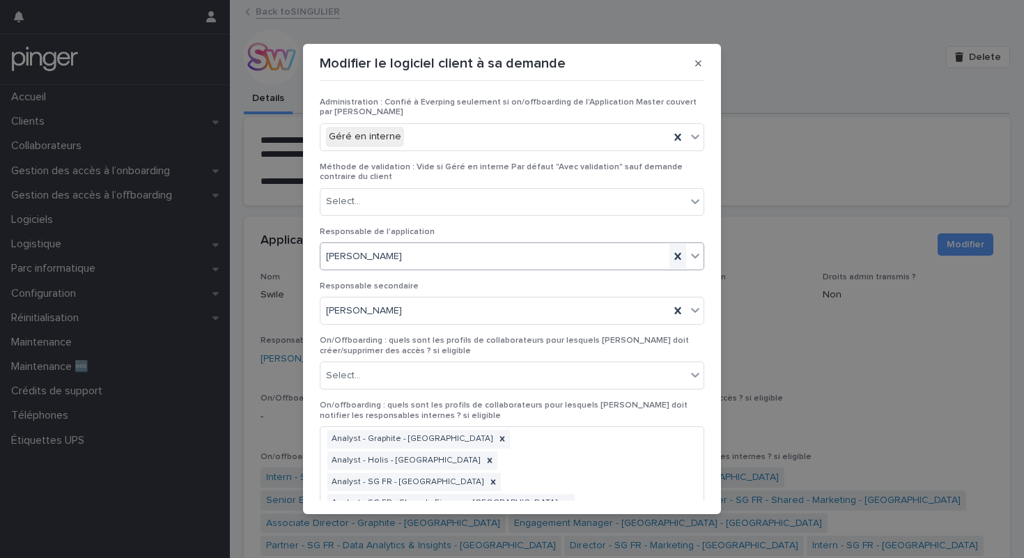
click at [681, 254] on icon at bounding box center [678, 256] width 14 height 14
type input "**********"
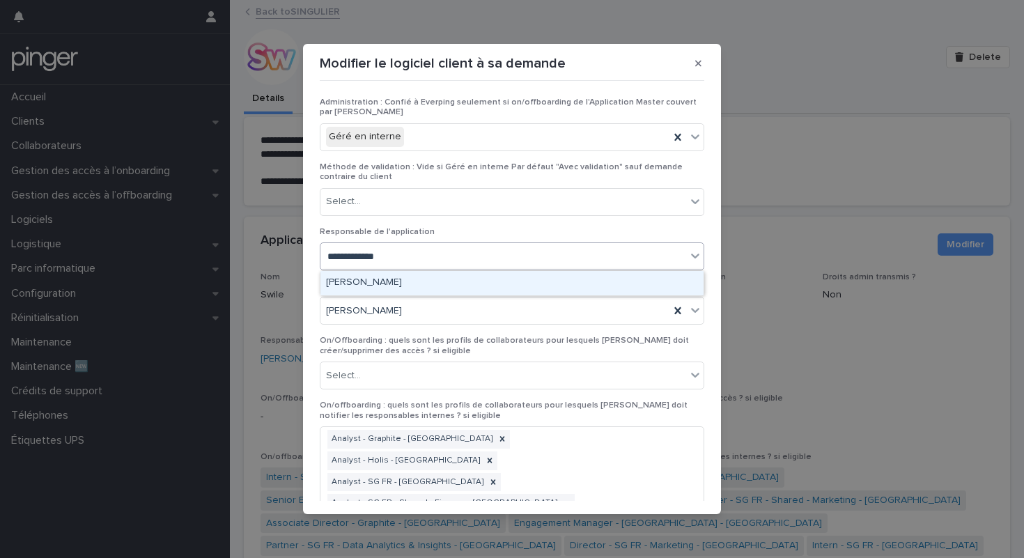
click at [414, 277] on div "[PERSON_NAME]" at bounding box center [511, 283] width 383 height 24
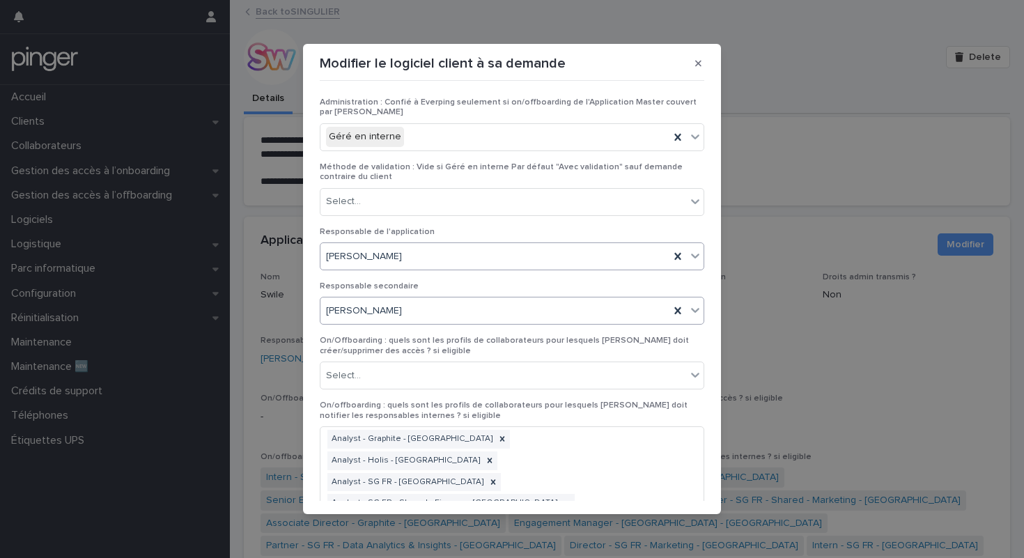
click at [414, 307] on div "[PERSON_NAME]" at bounding box center [494, 311] width 349 height 23
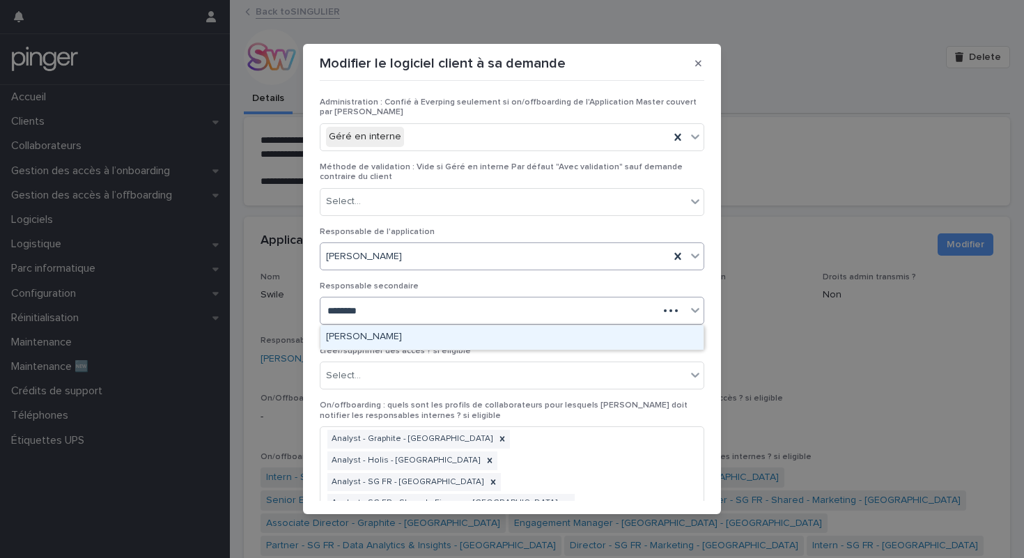
type input "*********"
click at [398, 332] on div "[PERSON_NAME]" at bounding box center [511, 337] width 383 height 24
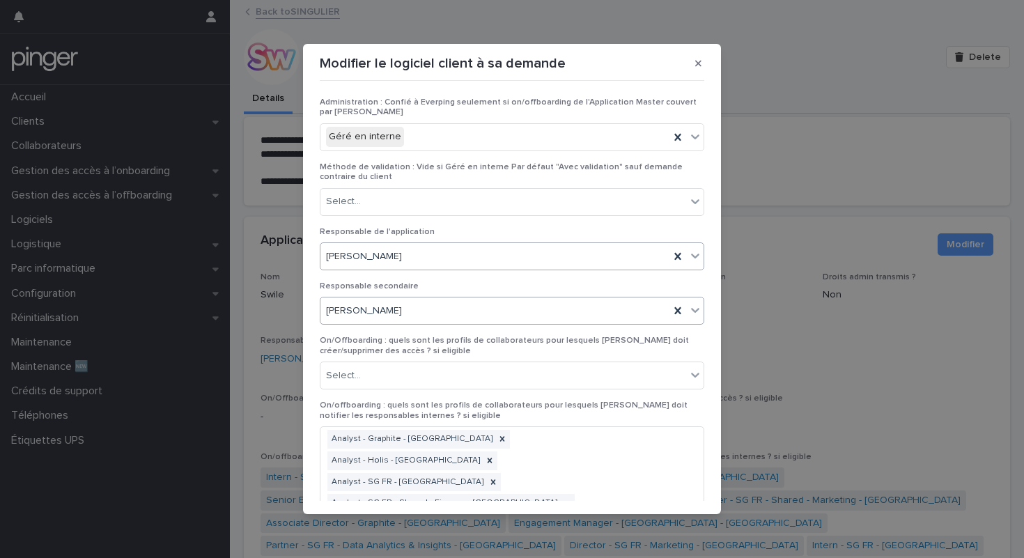
scroll to position [1371, 0]
